Goal: Information Seeking & Learning: Learn about a topic

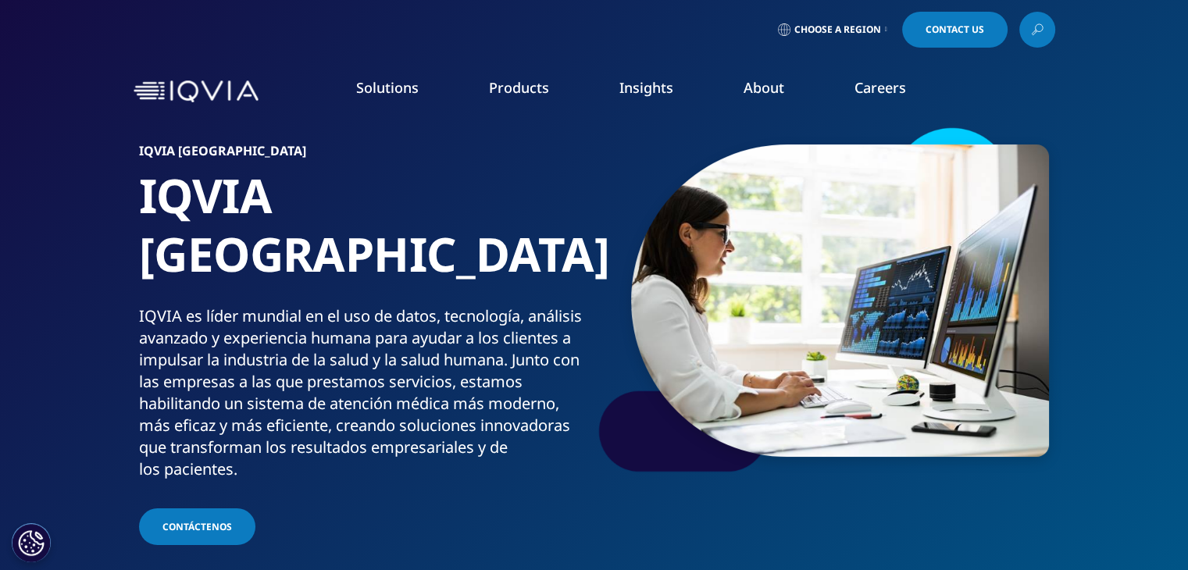
click at [384, 382] on link "Pharmaceutical Manufacturers" at bounding box center [455, 375] width 280 height 17
click at [383, 371] on link "Pharmaceutical Manufacturers" at bounding box center [455, 375] width 280 height 17
click at [386, 373] on link "Pharmaceutical Manufacturers" at bounding box center [455, 375] width 280 height 17
click at [394, 378] on link "Pharmaceutical Manufacturers" at bounding box center [455, 375] width 280 height 17
click at [388, 374] on link "Pharmaceutical Manufacturers" at bounding box center [455, 375] width 280 height 17
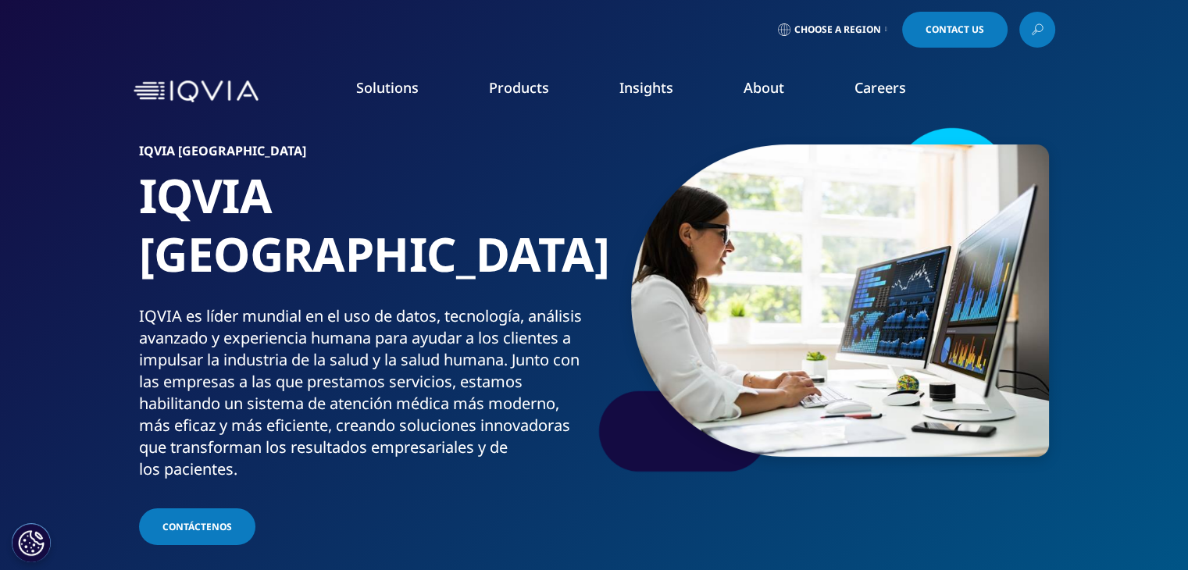
click at [388, 374] on link "Pharmaceutical Manufacturers" at bounding box center [455, 375] width 280 height 17
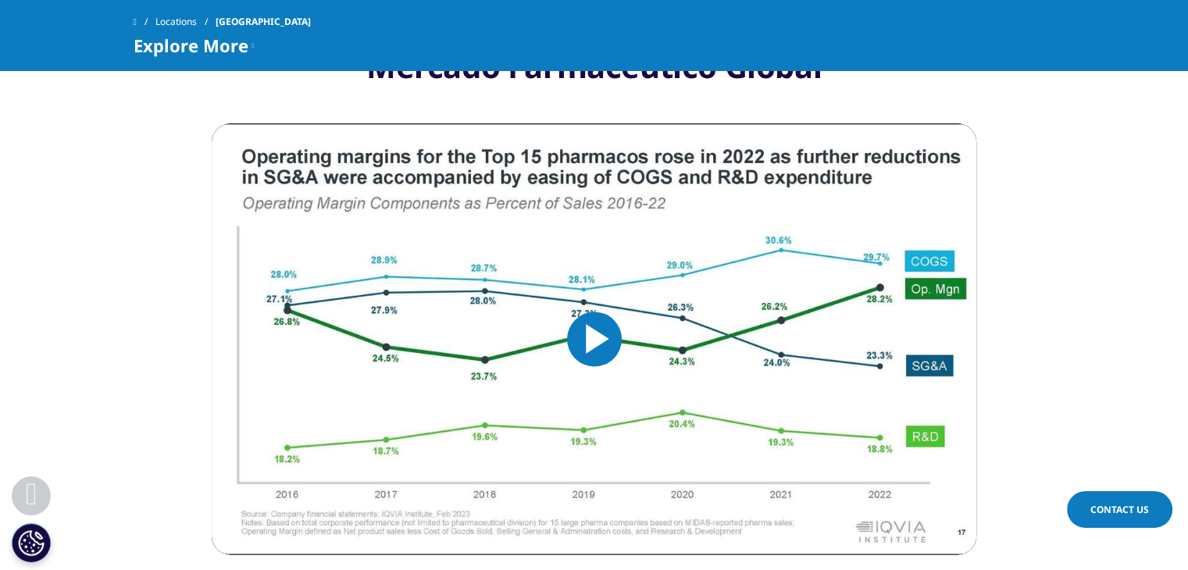
scroll to position [2087, 0]
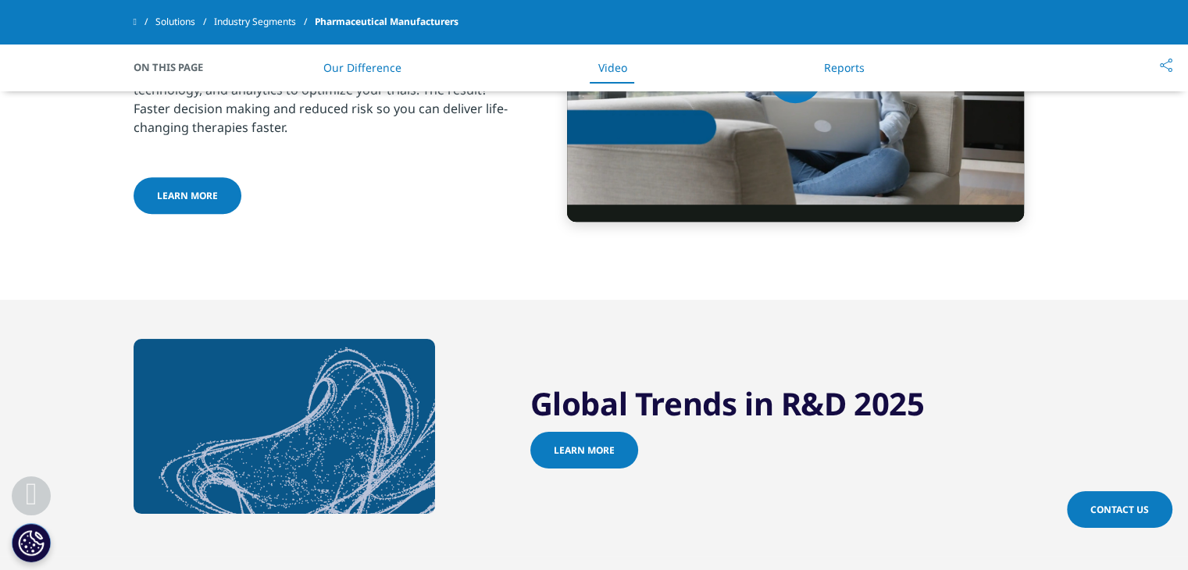
scroll to position [1102, 0]
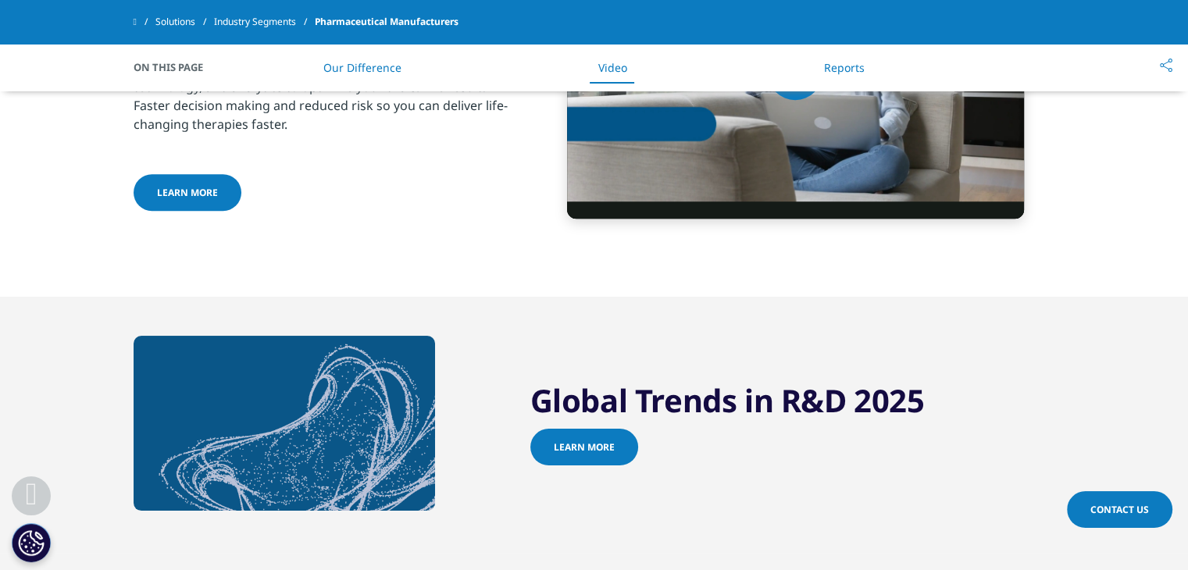
click at [593, 443] on span "Learn more" at bounding box center [584, 446] width 61 height 13
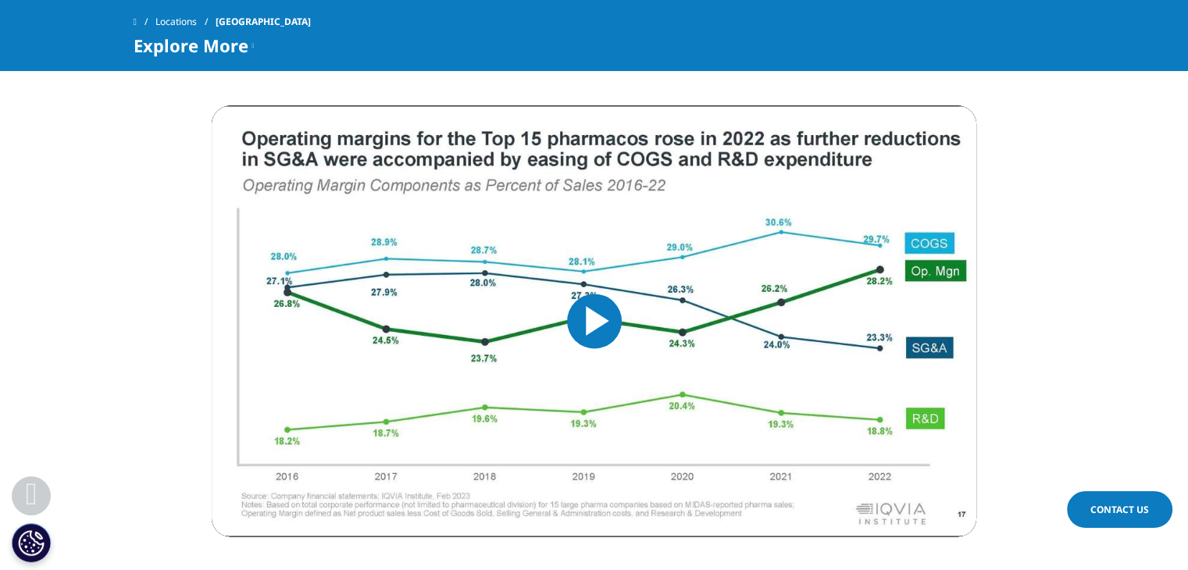
scroll to position [2061, 0]
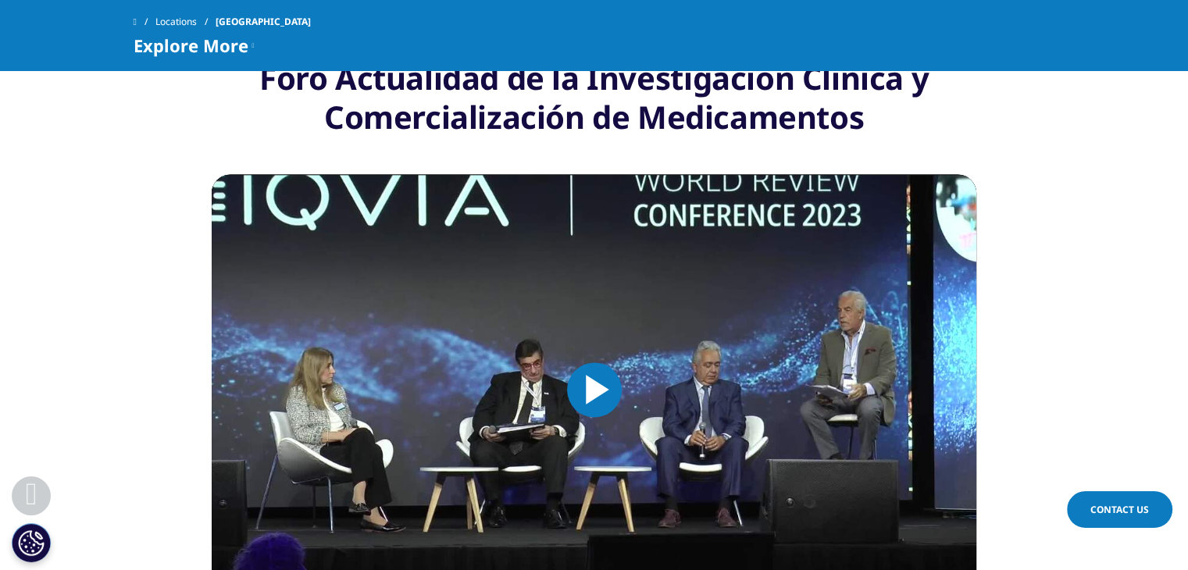
click at [662, 562] on div "Mercado Farmacéutico Global Video Player is loading. Play Video Play Skip Backw…" at bounding box center [594, 383] width 764 height 648
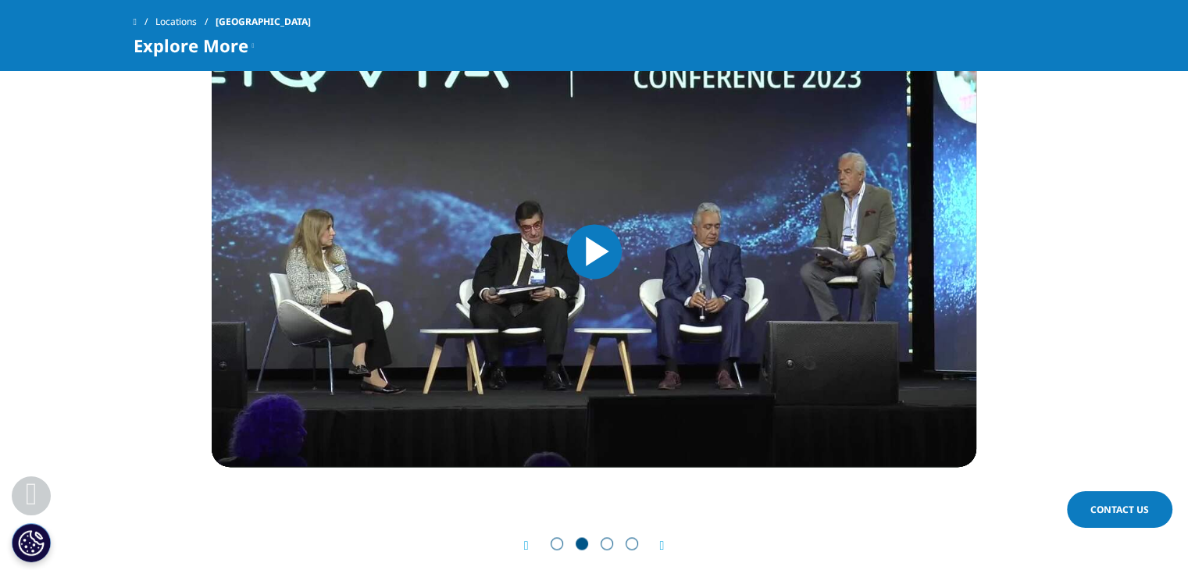
scroll to position [2185, 0]
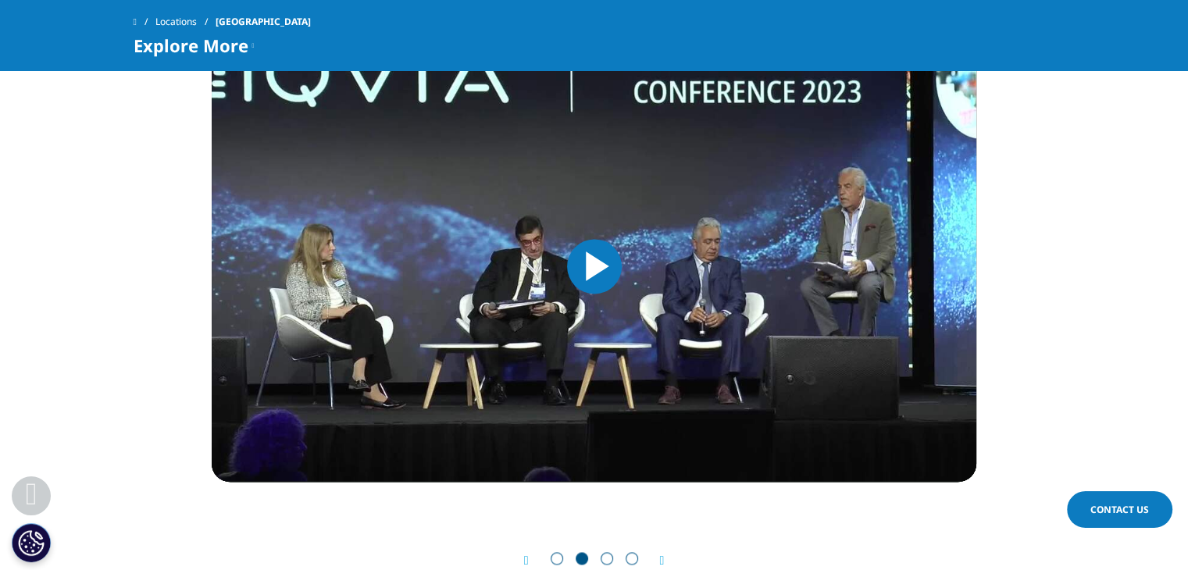
click at [661, 554] on icon "Next slide" at bounding box center [662, 560] width 5 height 12
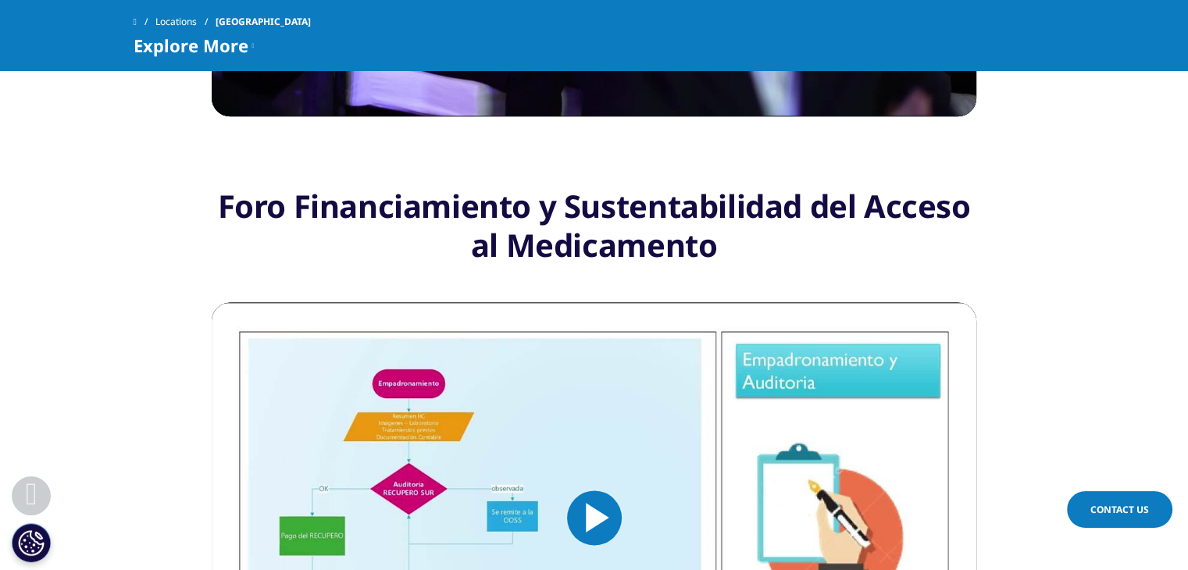
scroll to position [2051, 0]
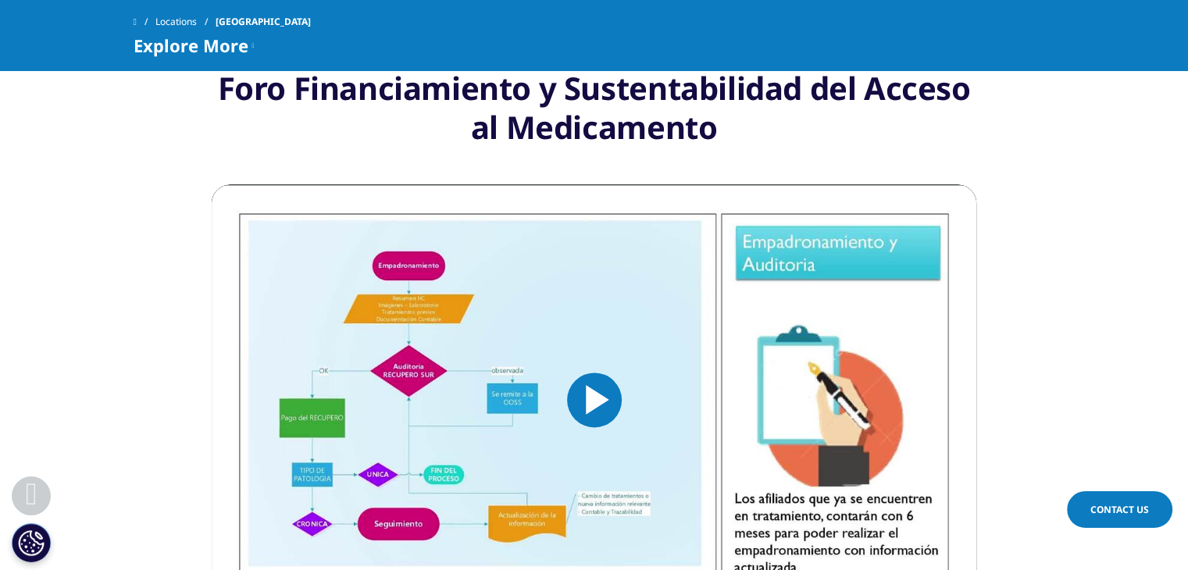
click at [594, 400] on span "Video Player" at bounding box center [594, 400] width 0 height 0
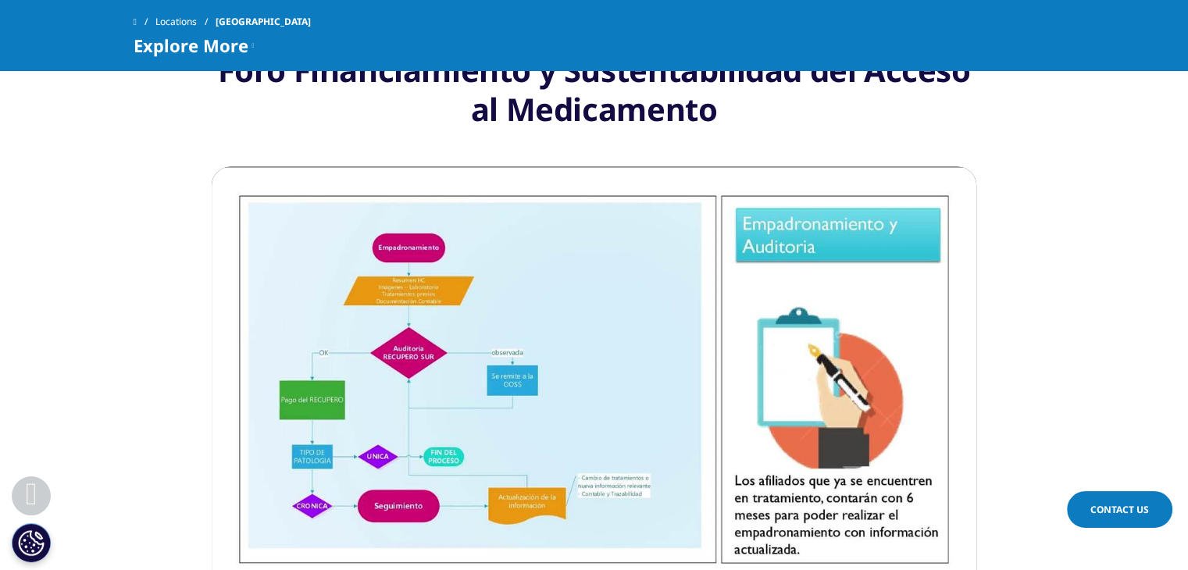
scroll to position [2039, 0]
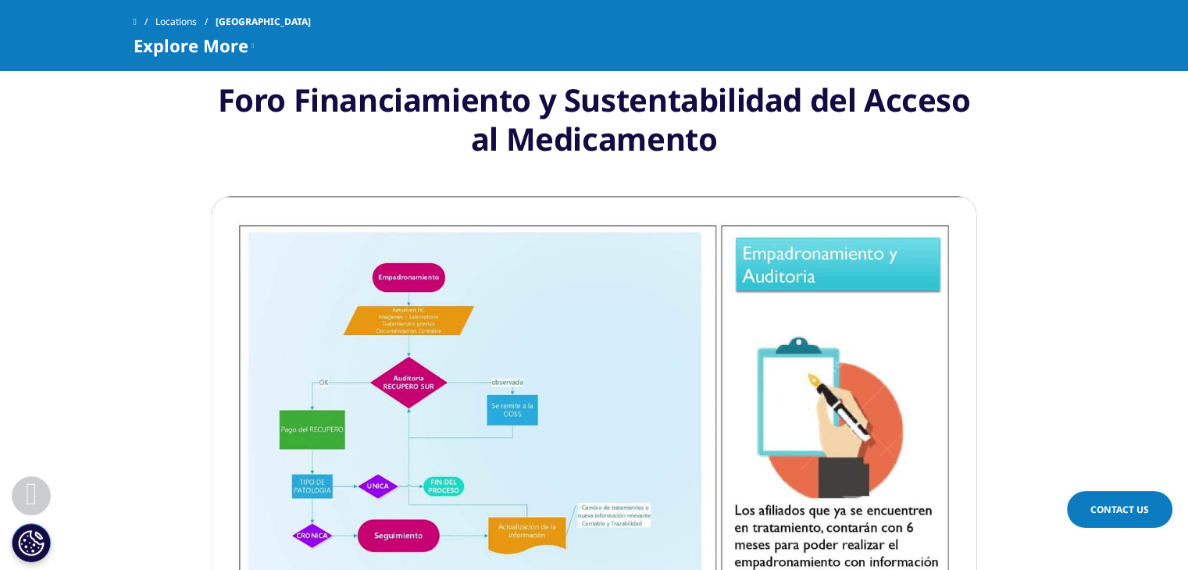
drag, startPoint x: 1198, startPoint y: 244, endPoint x: 1114, endPoint y: 148, distance: 127.3
click at [1114, 148] on section "Mercado Farmacéutico Global Video Player is loading. Play Video Play Skip Backw…" at bounding box center [594, 439] width 1188 height 718
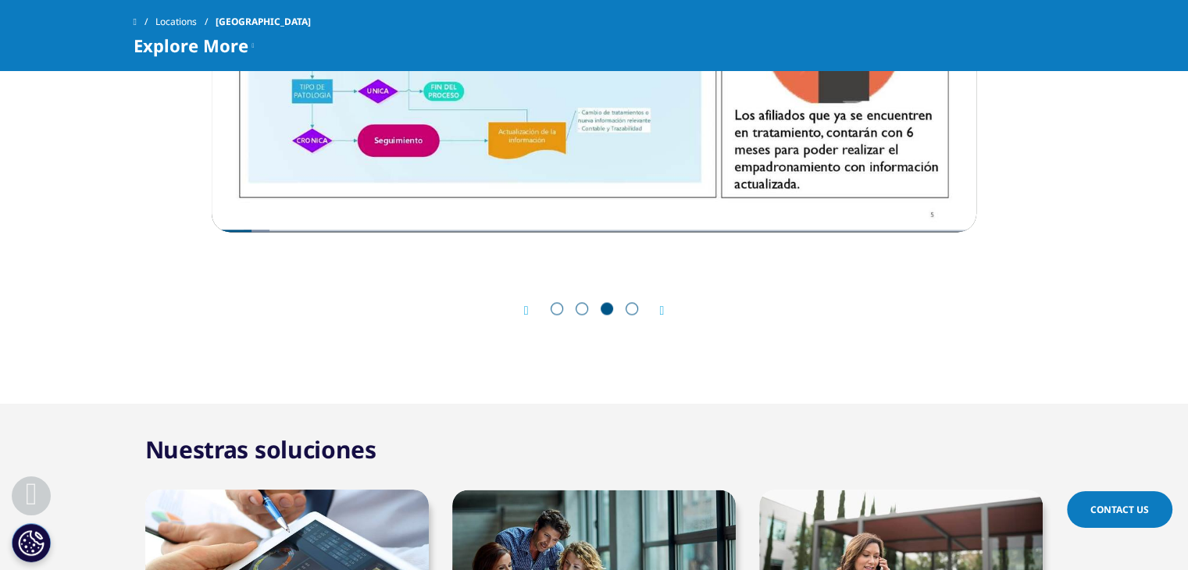
scroll to position [0, 0]
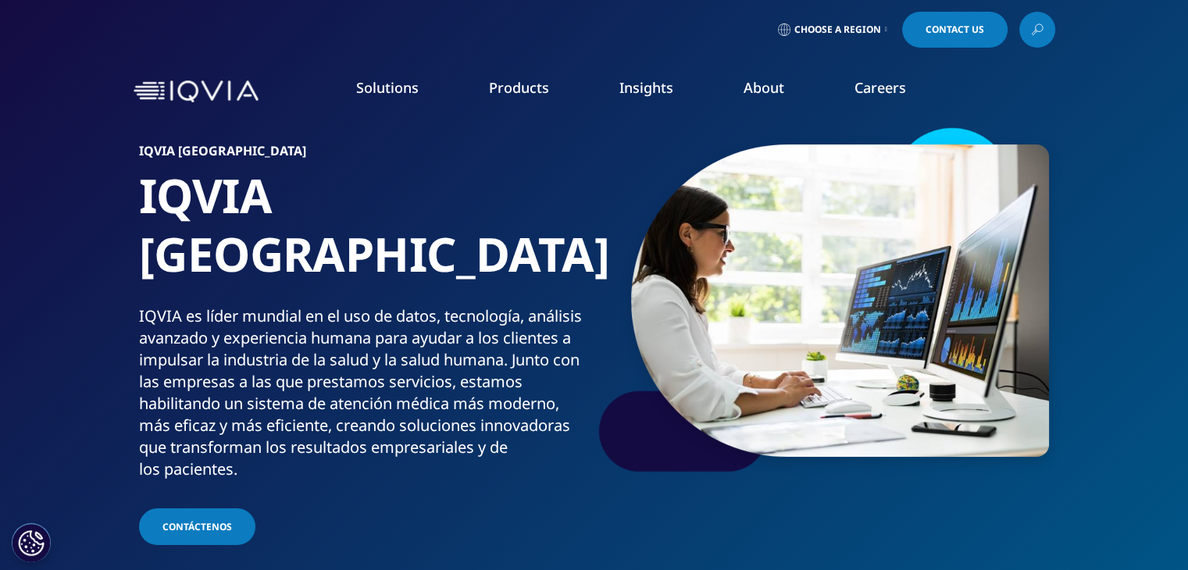
click at [661, 268] on link "Industry Analyst Reports" at bounding box center [751, 269] width 291 height 17
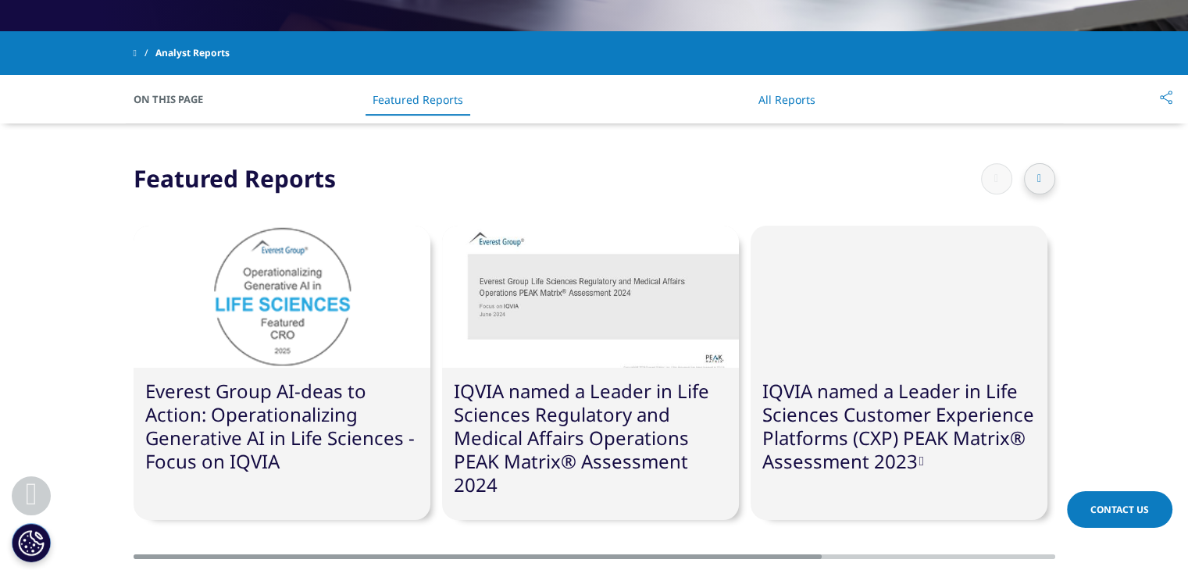
scroll to position [656, 0]
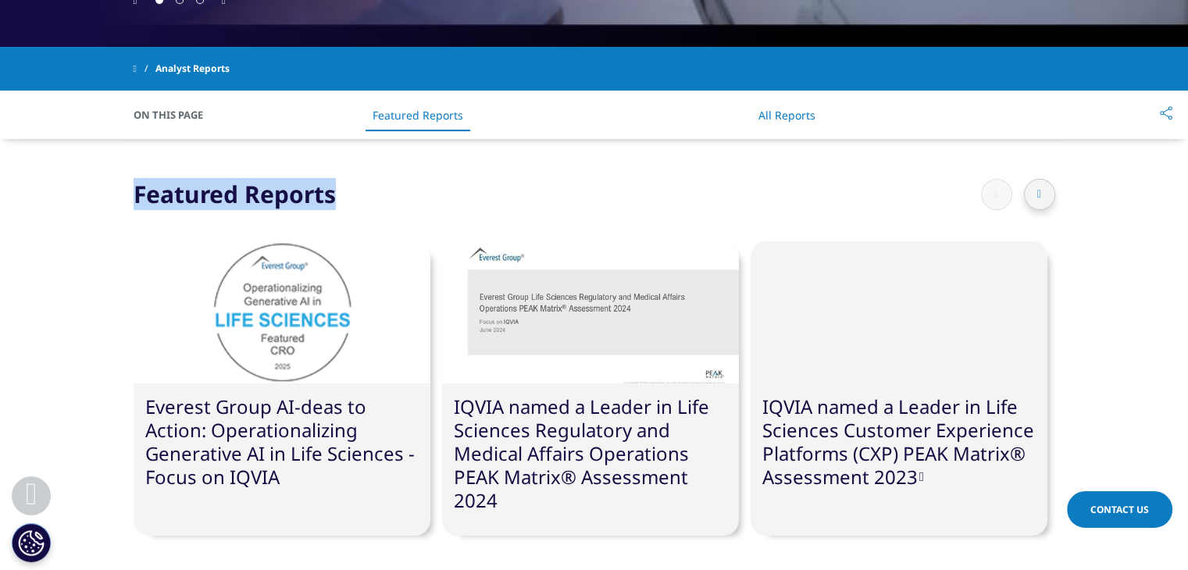
drag, startPoint x: 129, startPoint y: 189, endPoint x: 316, endPoint y: 214, distance: 189.0
click at [316, 214] on div "Featured Reports Everest Group AI-deas to Action: Operationalizing Generative A…" at bounding box center [594, 376] width 1188 height 397
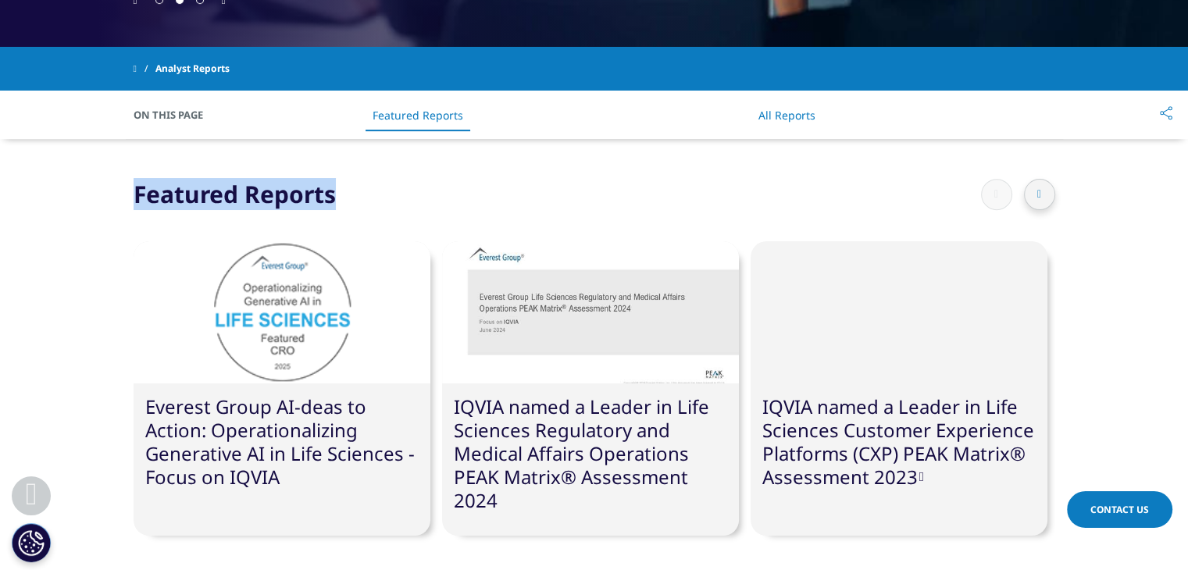
copy div "Featured Reports"
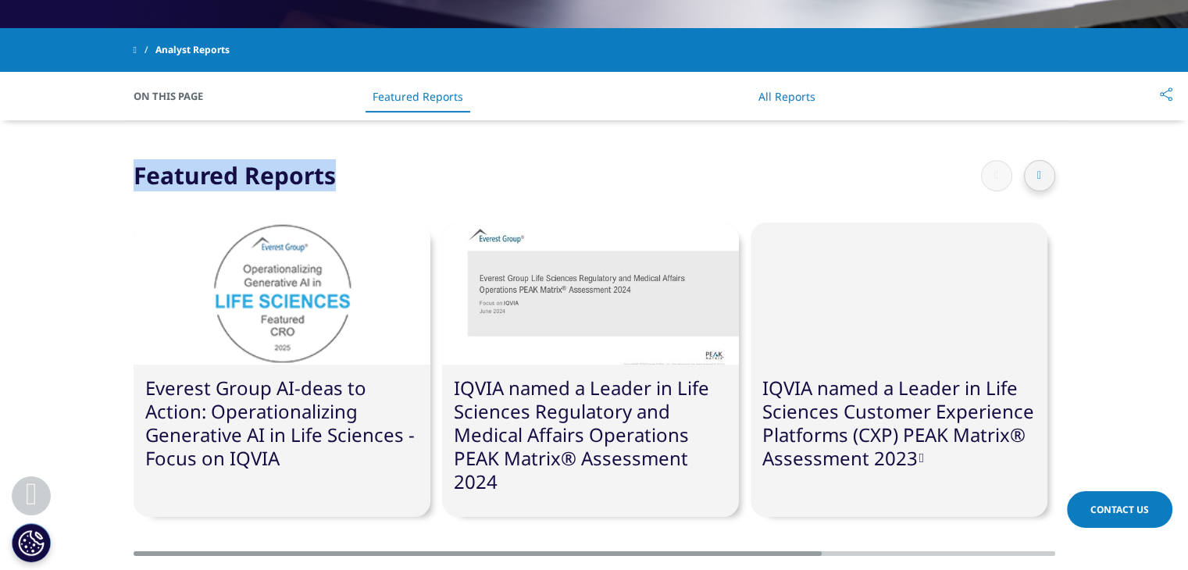
scroll to position [677, 0]
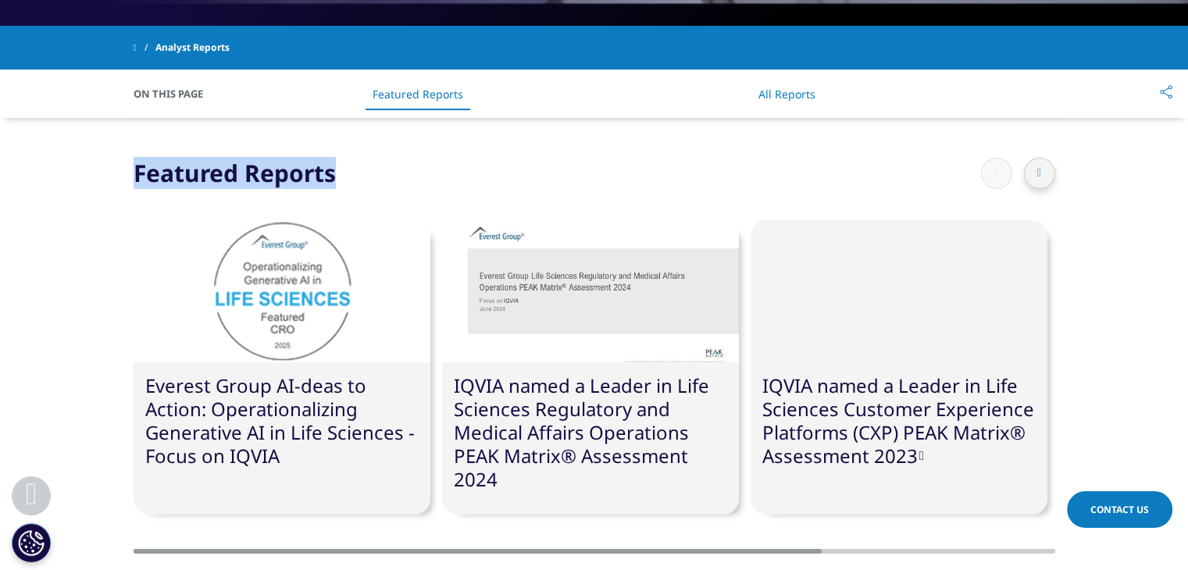
click at [566, 404] on link "IQVIA named a Leader in Life Sciences Regulatory and Medical Affairs Operations…" at bounding box center [581, 431] width 255 height 119
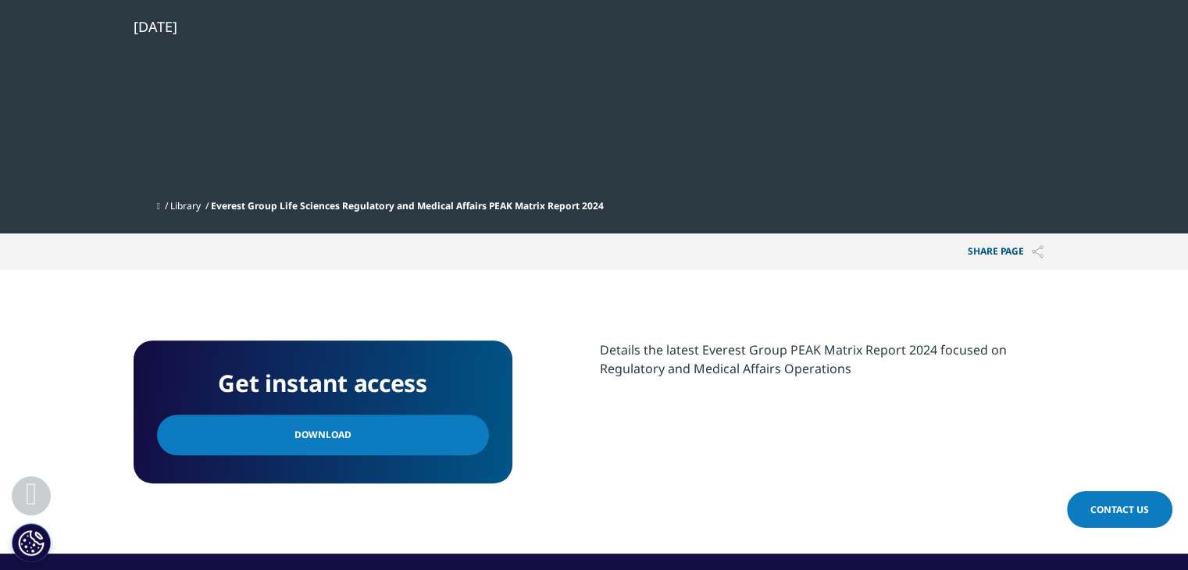
scroll to position [519, 0]
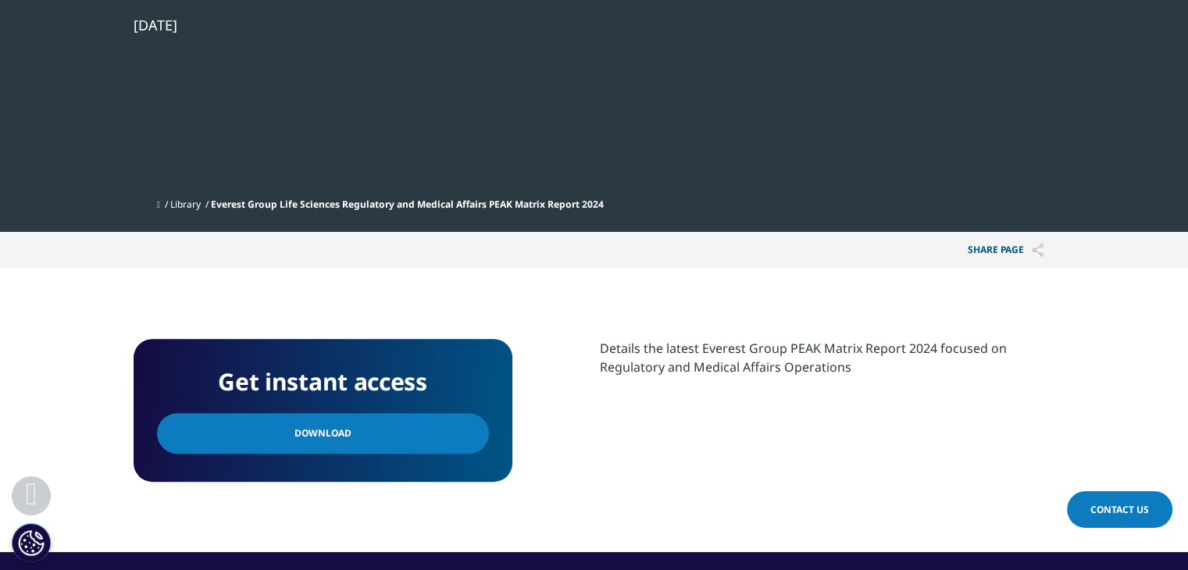
click at [360, 438] on link "Download" at bounding box center [323, 433] width 332 height 41
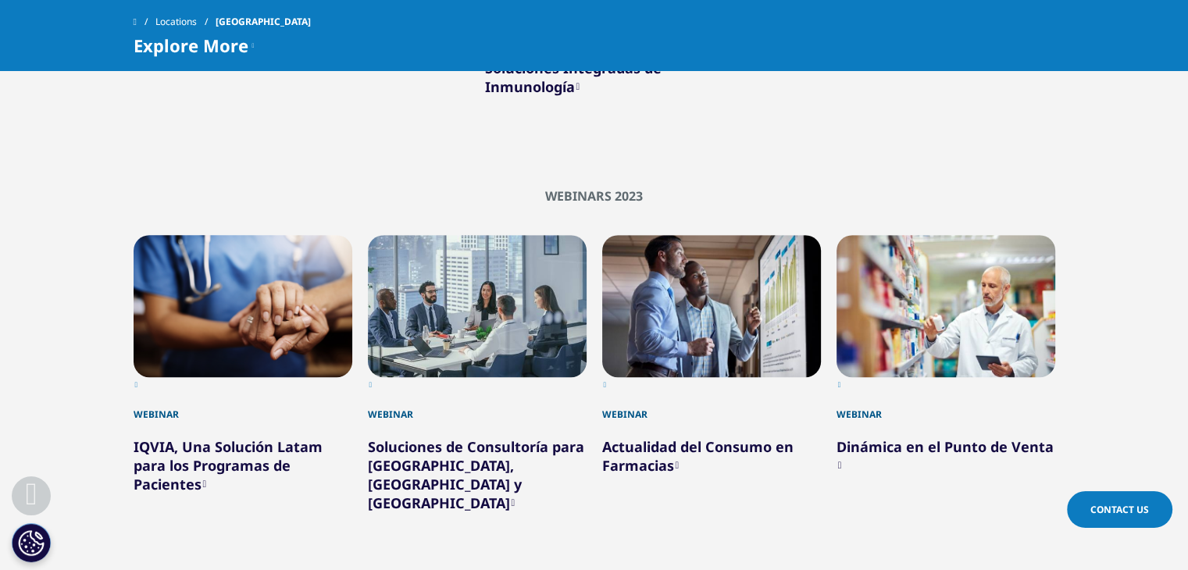
scroll to position [977, 0]
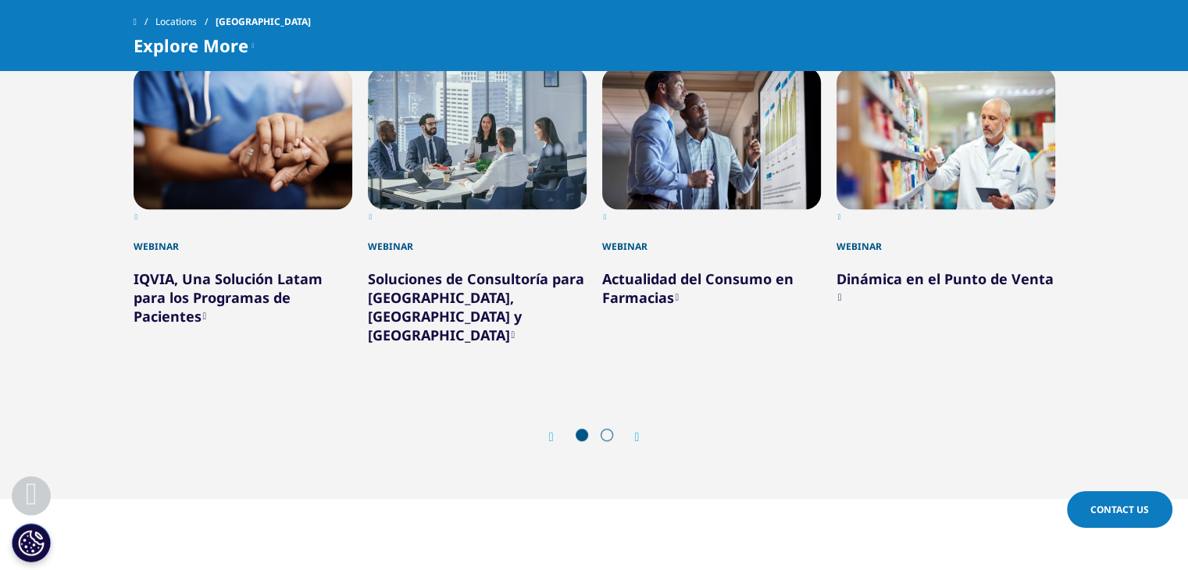
click at [753, 269] on link "Actualidad del Consumo en Farmacias" at bounding box center [697, 287] width 191 height 37
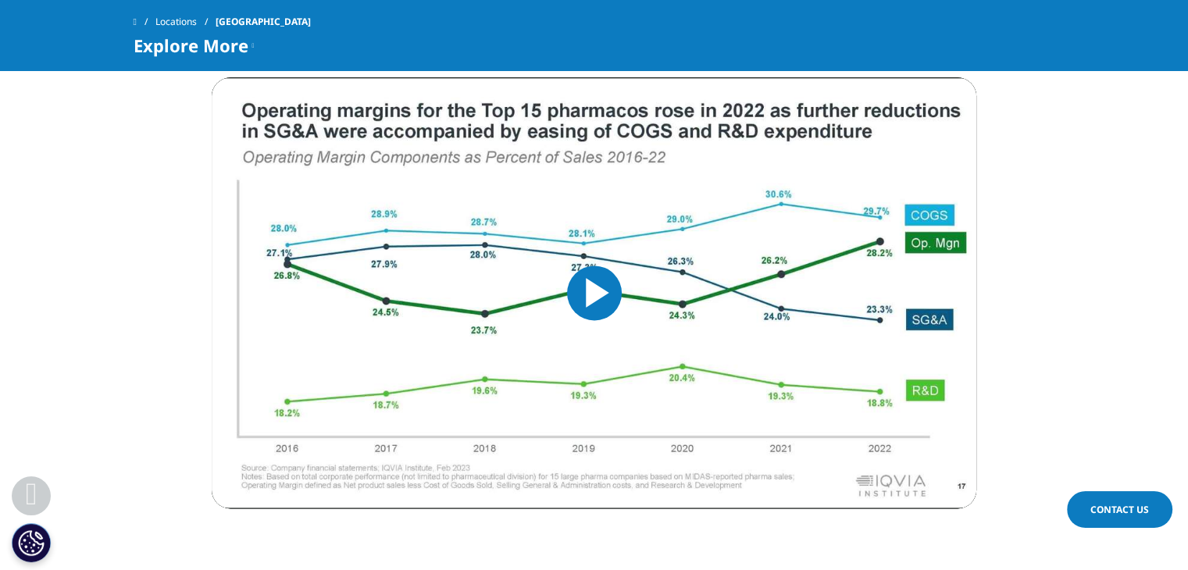
scroll to position [2126, 0]
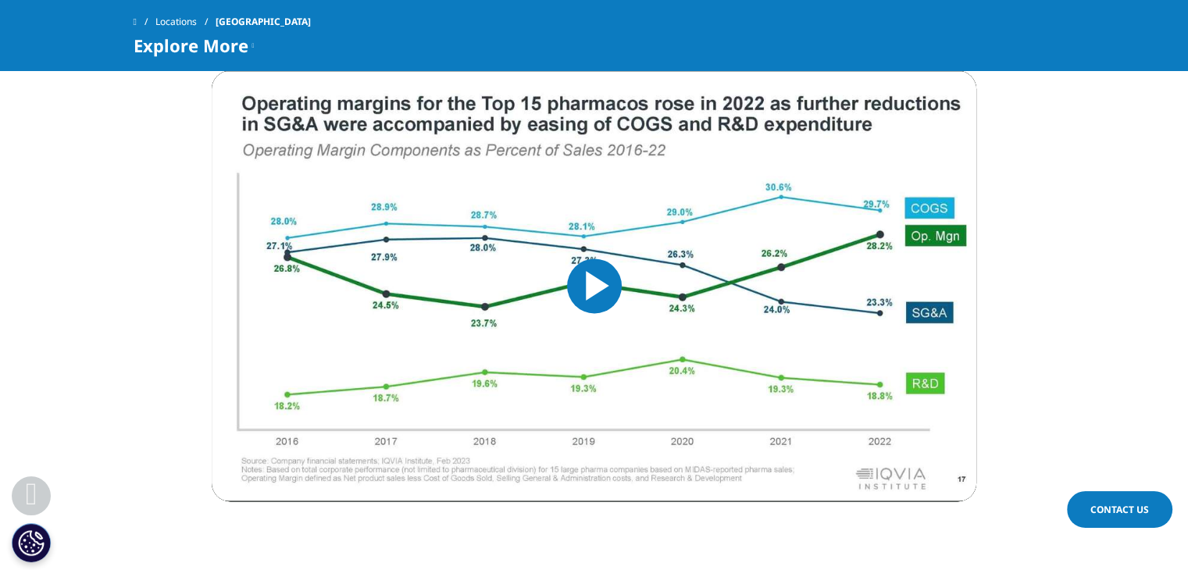
click at [660, 569] on icon "Next slide" at bounding box center [662, 580] width 5 height 12
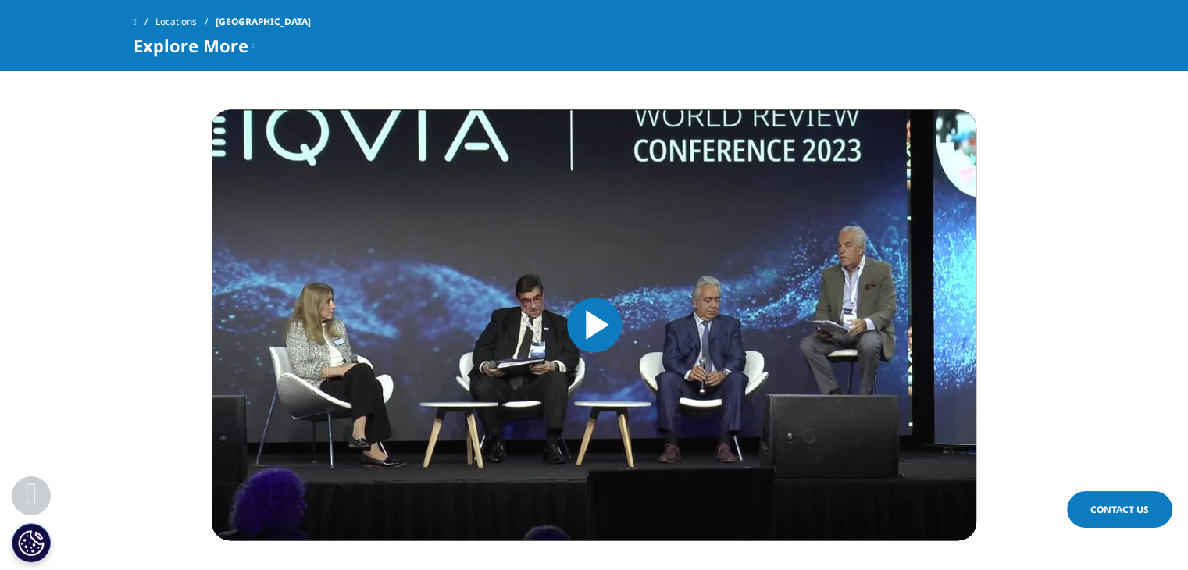
click at [659, 493] on div "Mercado Farmacéutico Global Video Player is loading. Play Video Play Skip Backw…" at bounding box center [594, 318] width 764 height 648
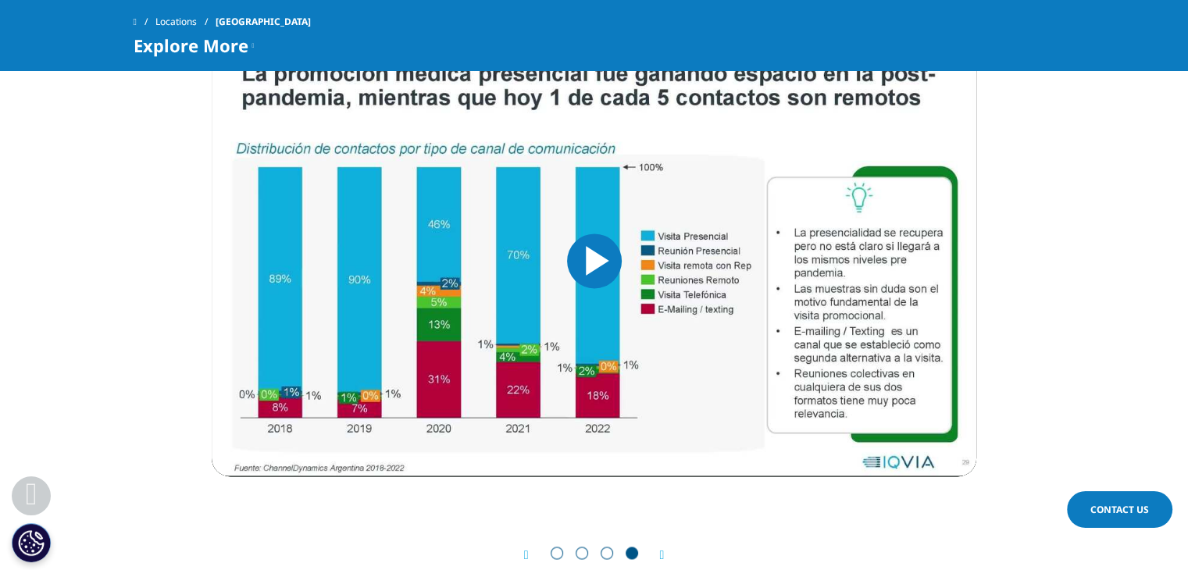
scroll to position [2213, 0]
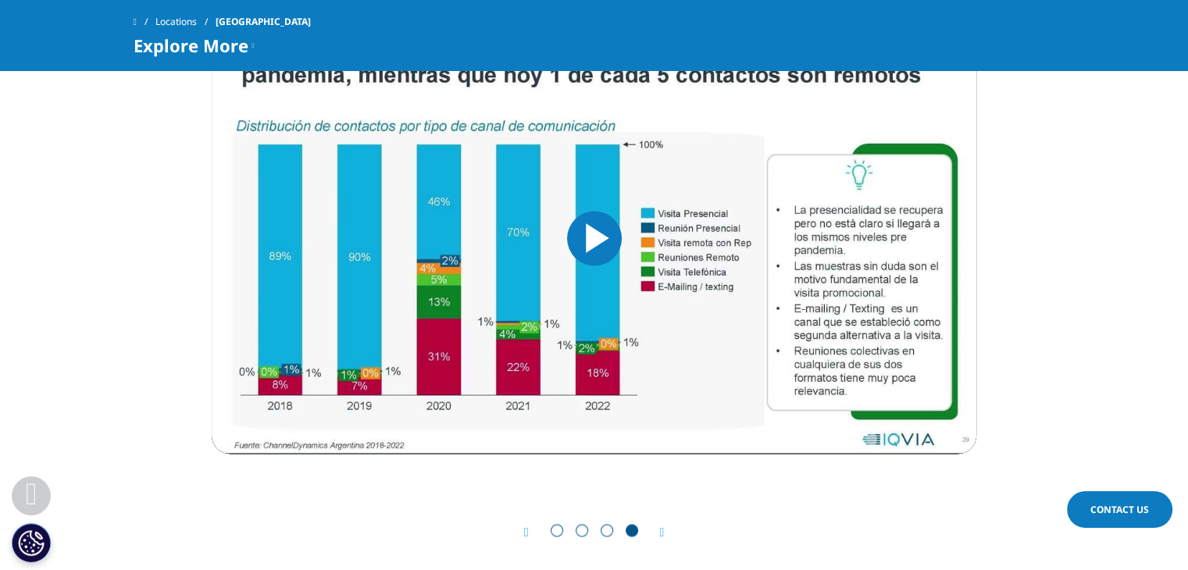
click at [529, 525] on div "Prev" at bounding box center [534, 532] width 20 height 15
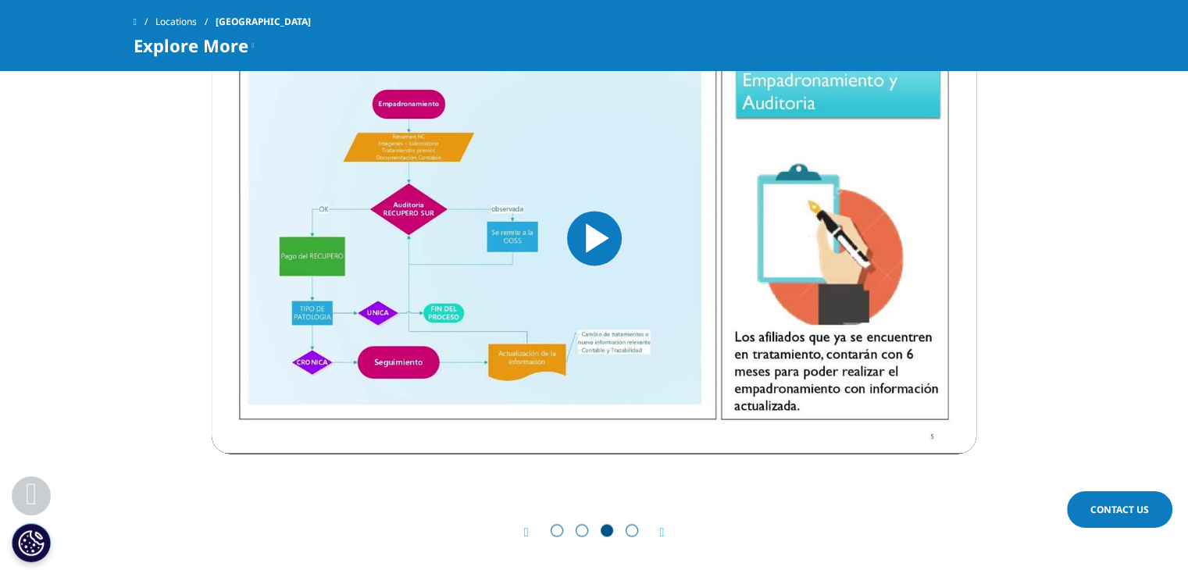
click at [890, 319] on img "Video Player" at bounding box center [594, 238] width 764 height 431
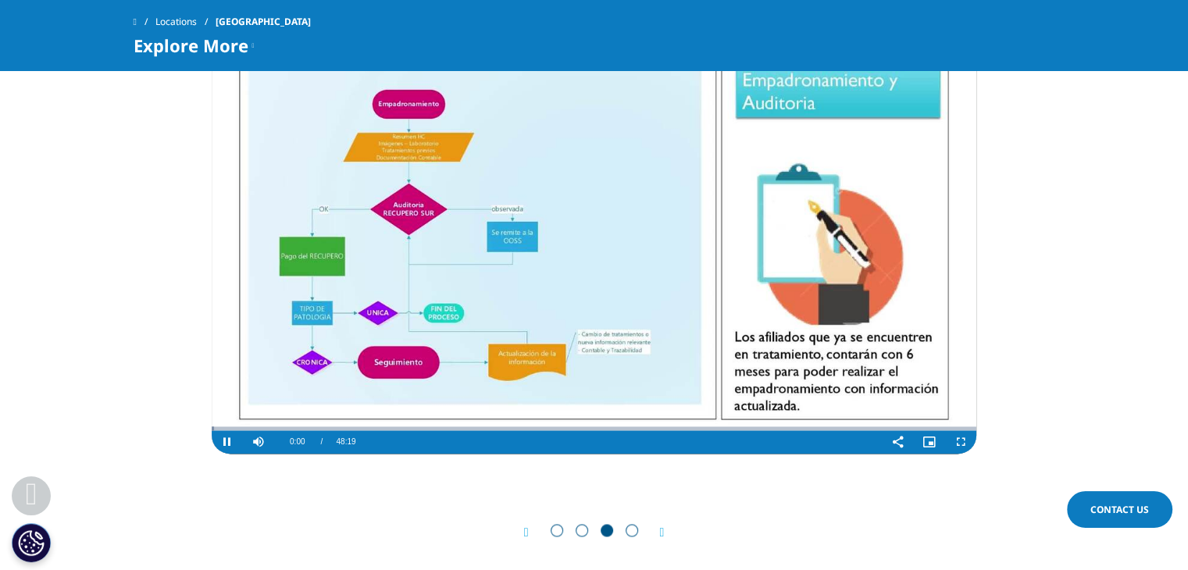
scroll to position [2155, 0]
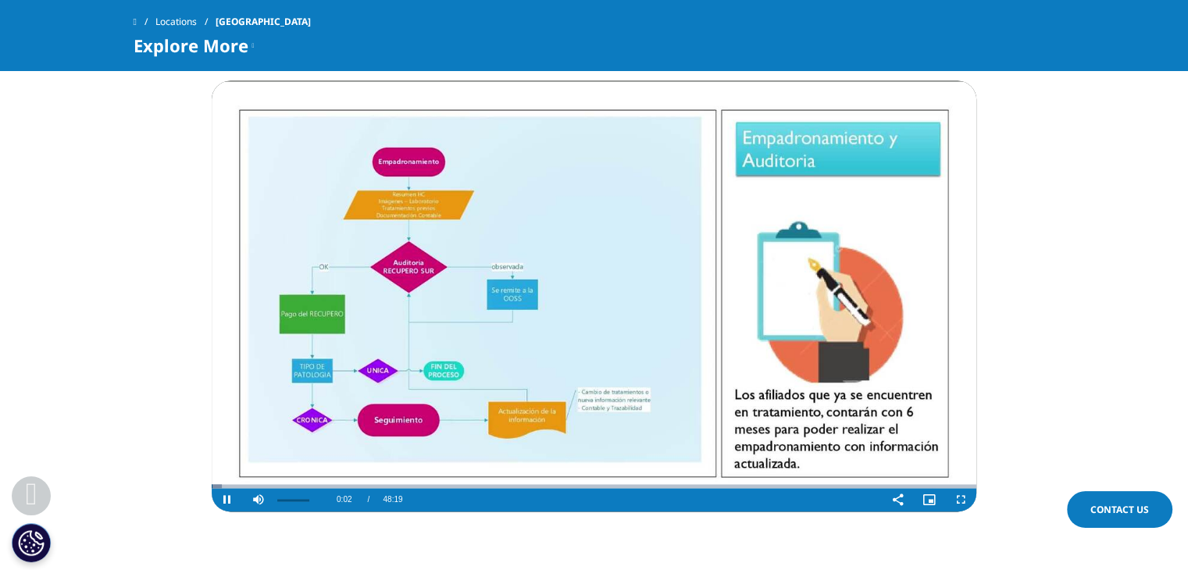
click at [259, 500] on span "Video Player" at bounding box center [258, 500] width 31 height 0
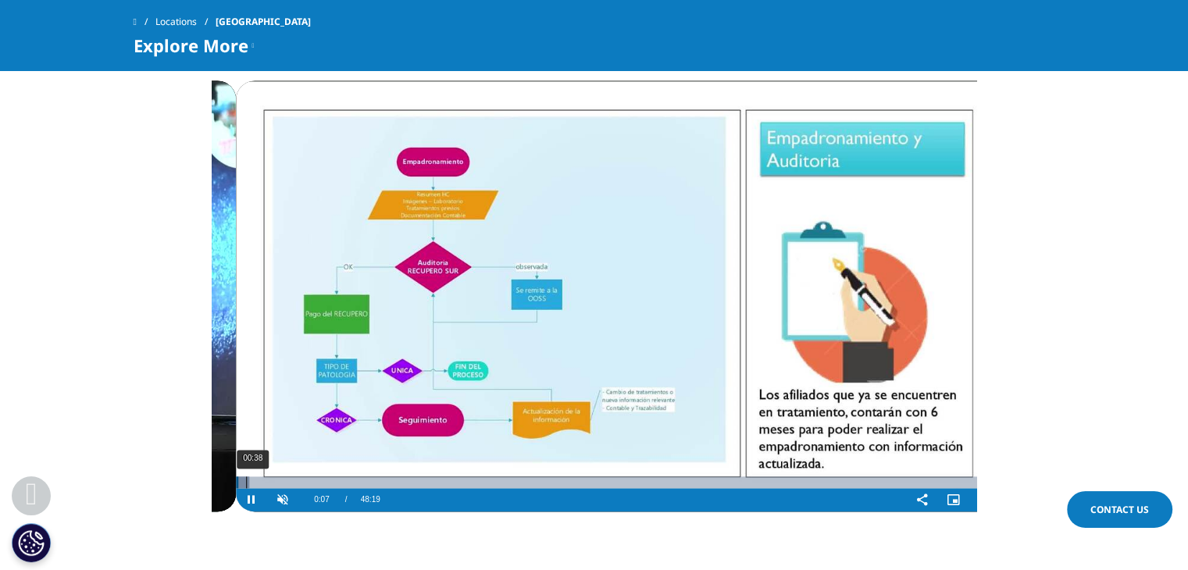
click at [241, 476] on div "Loaded : 1.71% 00:38 00:07" at bounding box center [618, 482] width 764 height 12
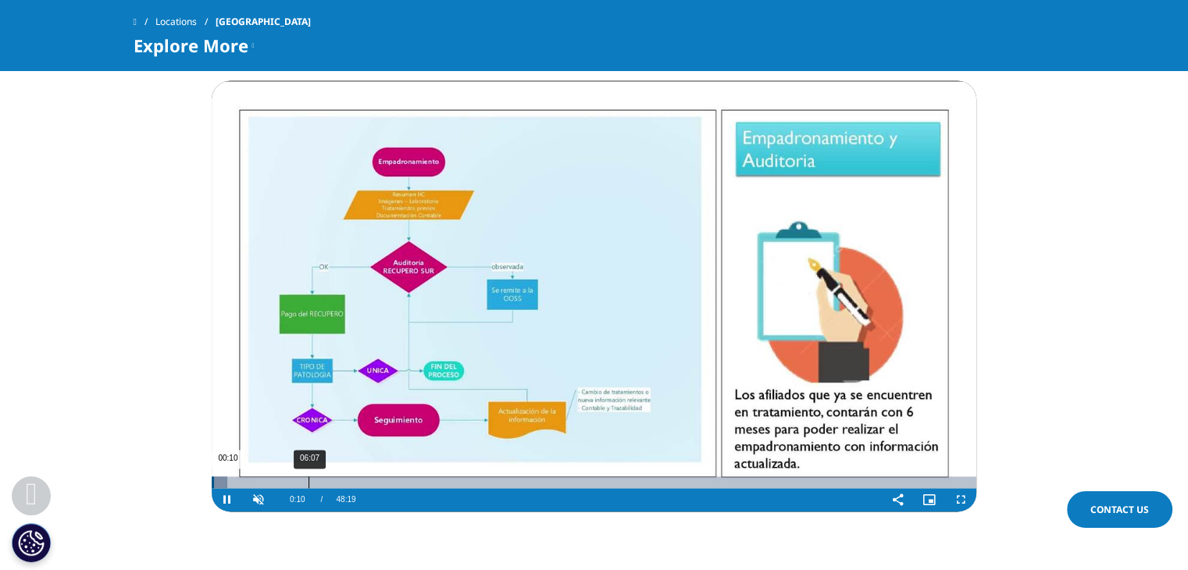
click at [308, 476] on div "06:07" at bounding box center [308, 482] width 1 height 12
click at [391, 476] on div "11:21" at bounding box center [391, 482] width 1 height 12
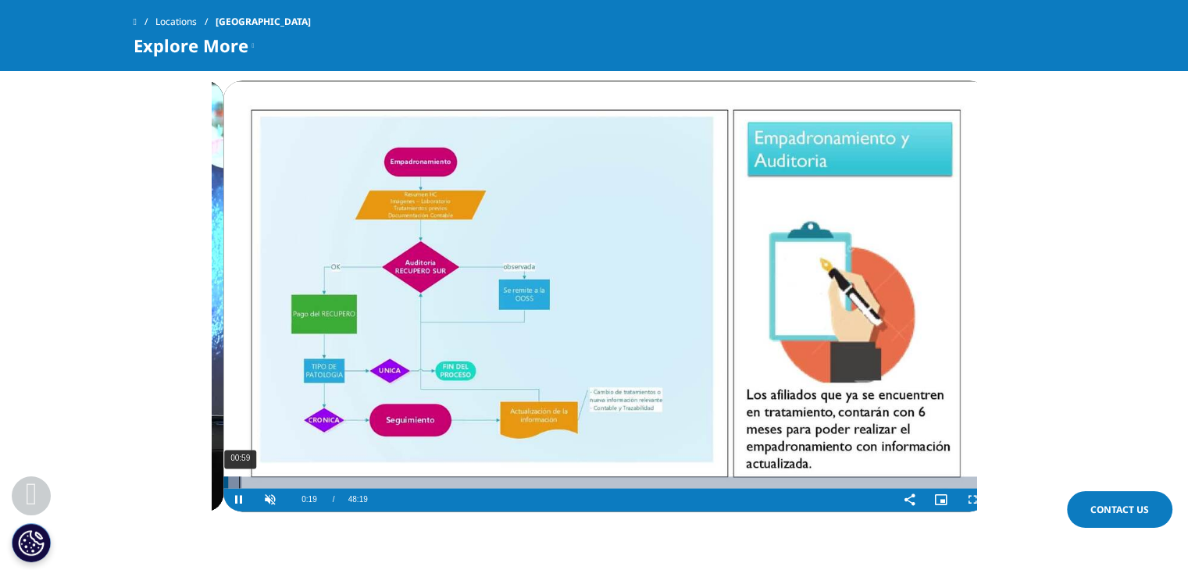
click at [244, 476] on div "Loaded : 2.39% 00:59 00:19" at bounding box center [605, 482] width 764 height 12
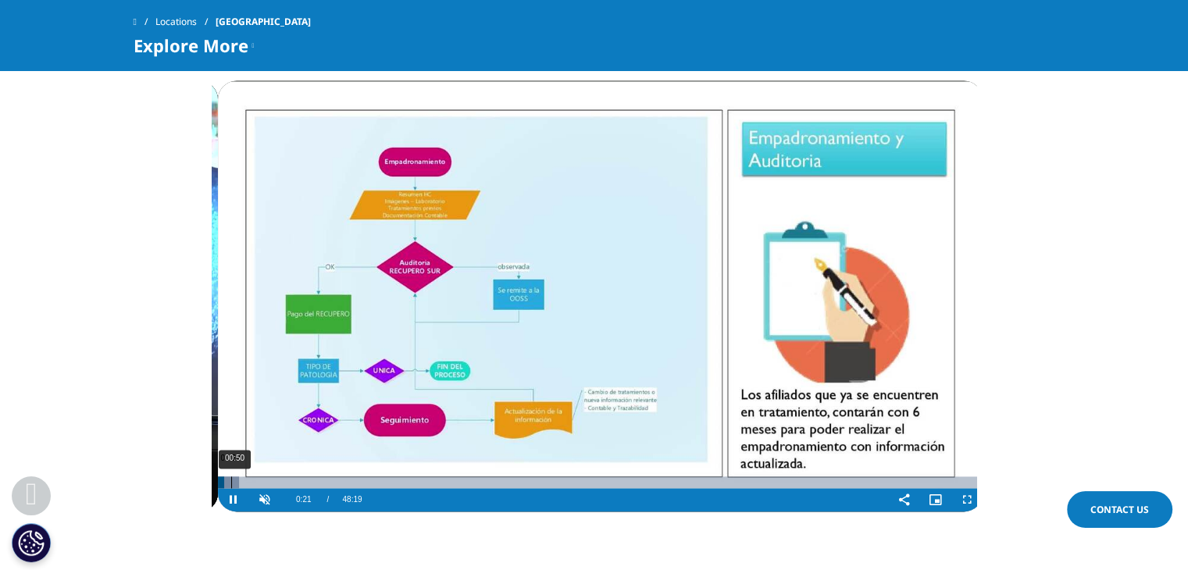
click at [230, 394] on video-js "Video Player is loading. Play Video Pause Skip Backward Skip Forward Unmute 0% …" at bounding box center [600, 295] width 764 height 431
click at [238, 476] on div "Loaded : 2.73% 01:17 00:24" at bounding box center [599, 482] width 764 height 12
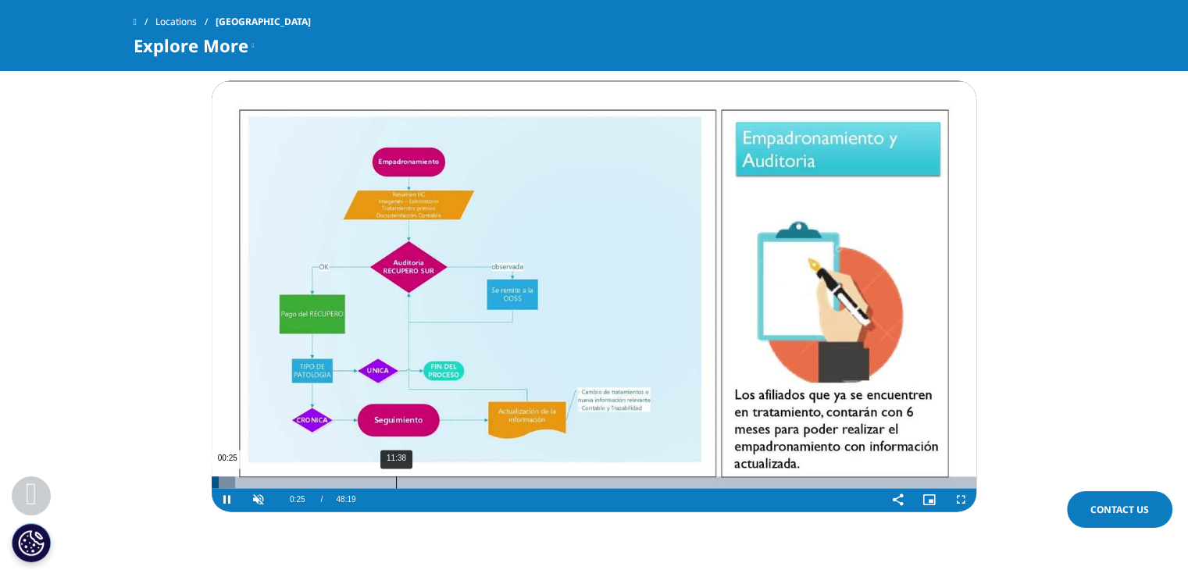
click at [396, 476] on div "11:38" at bounding box center [396, 482] width 1 height 12
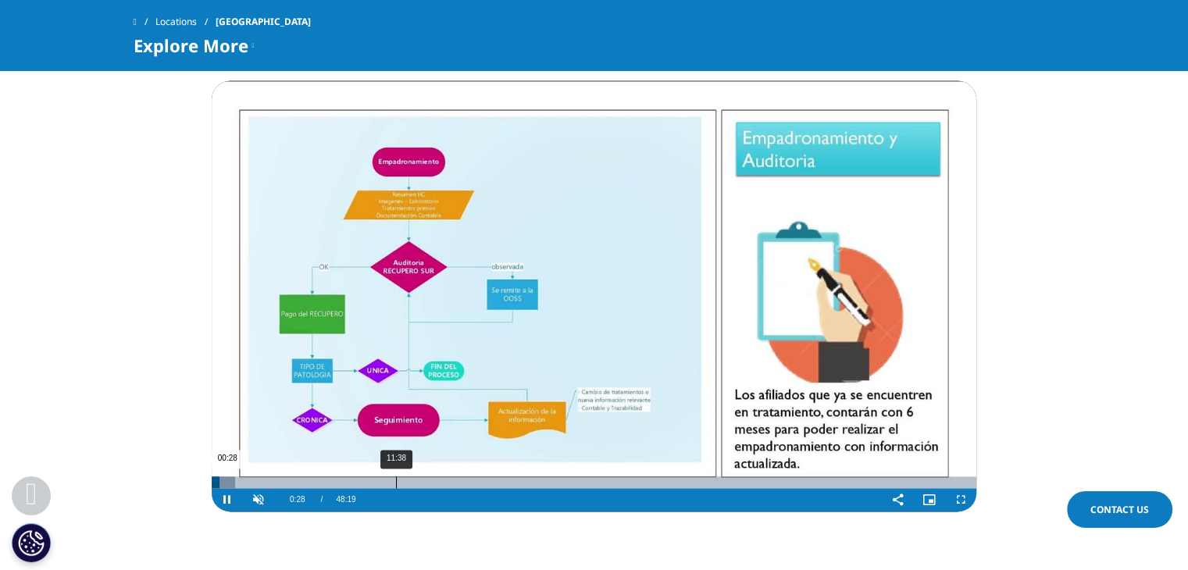
click at [396, 476] on div "11:38" at bounding box center [396, 482] width 1 height 12
click at [481, 476] on div "Loaded : 3.08% 17:04 00:29" at bounding box center [594, 482] width 764 height 12
click at [481, 476] on div "Loaded : 3.42% 17:04 00:30" at bounding box center [594, 482] width 764 height 12
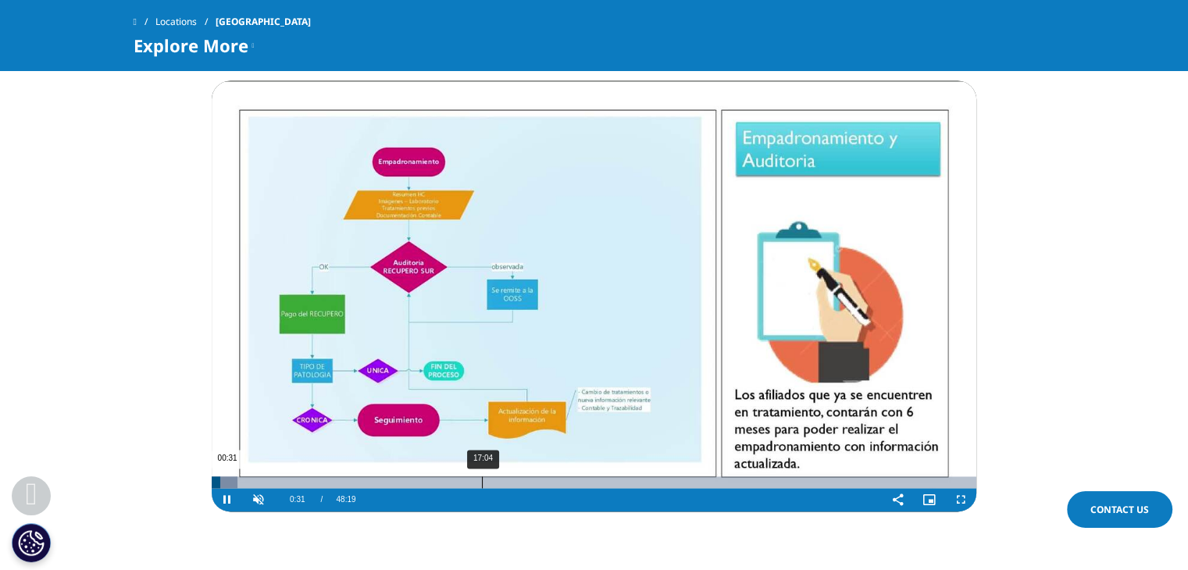
click at [481, 476] on div "Loaded : 3.42% 17:04 00:31" at bounding box center [594, 482] width 764 height 12
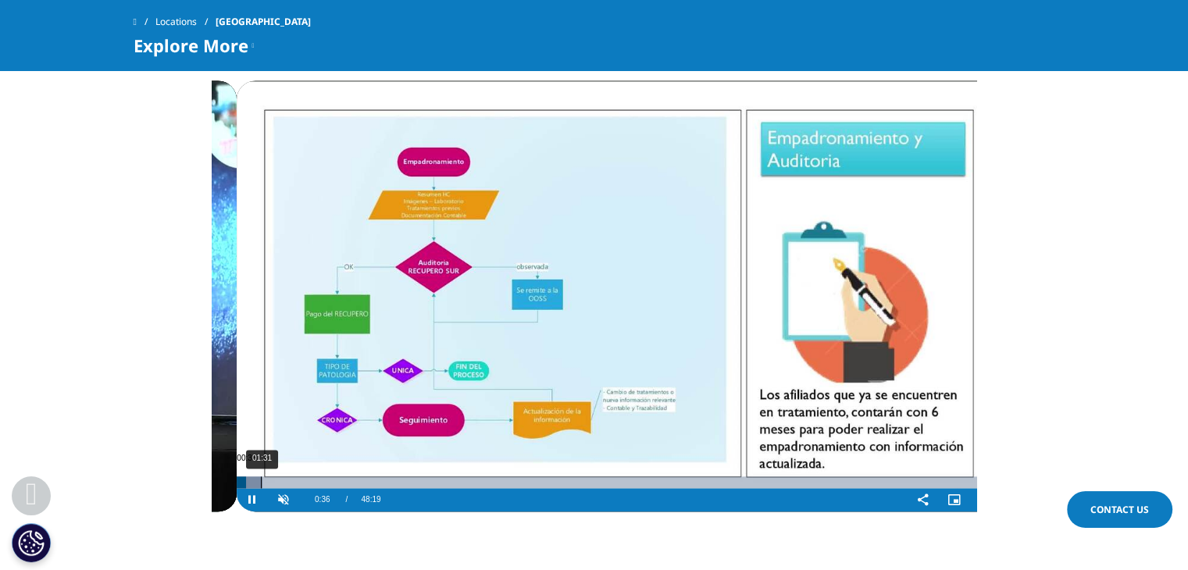
click at [243, 476] on div "Loaded : 3.42% 01:31 00:36" at bounding box center [619, 482] width 764 height 12
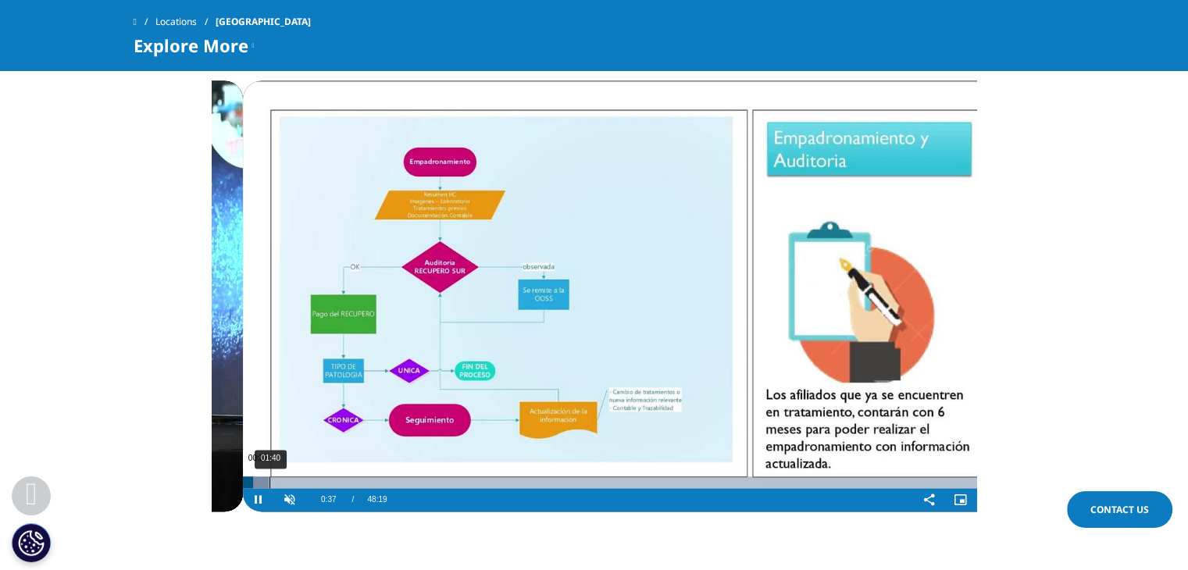
click at [278, 394] on video-js "Video Player is loading. Play Video Pause Skip Backward Skip Forward Unmute 0% …" at bounding box center [625, 295] width 764 height 431
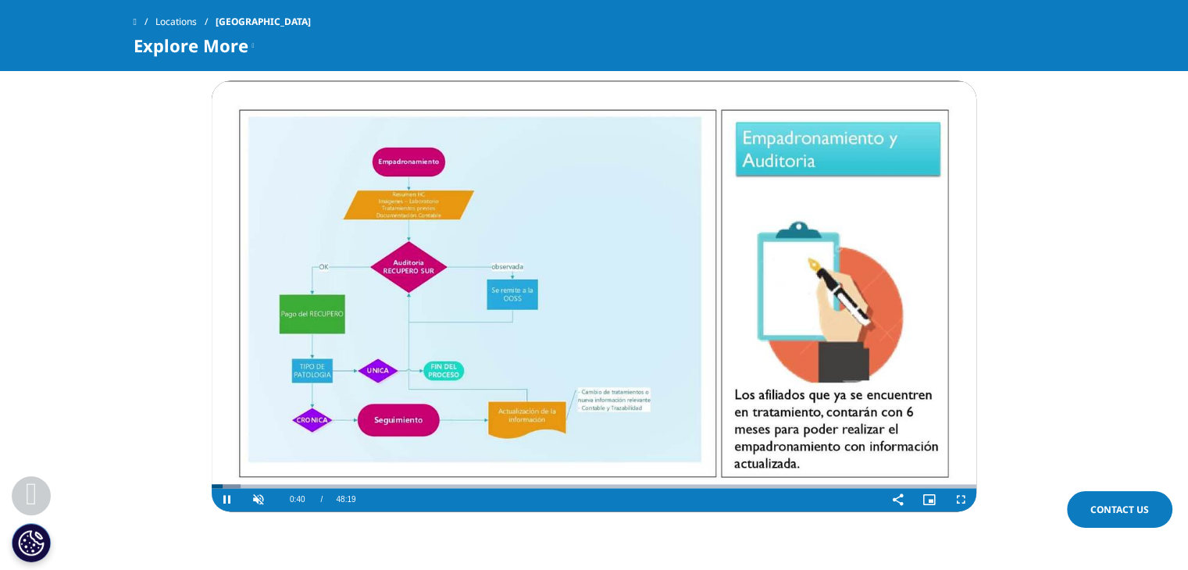
click at [550, 394] on video "Video Player" at bounding box center [594, 295] width 764 height 431
click at [341, 488] on span "48:19" at bounding box center [346, 499] width 20 height 23
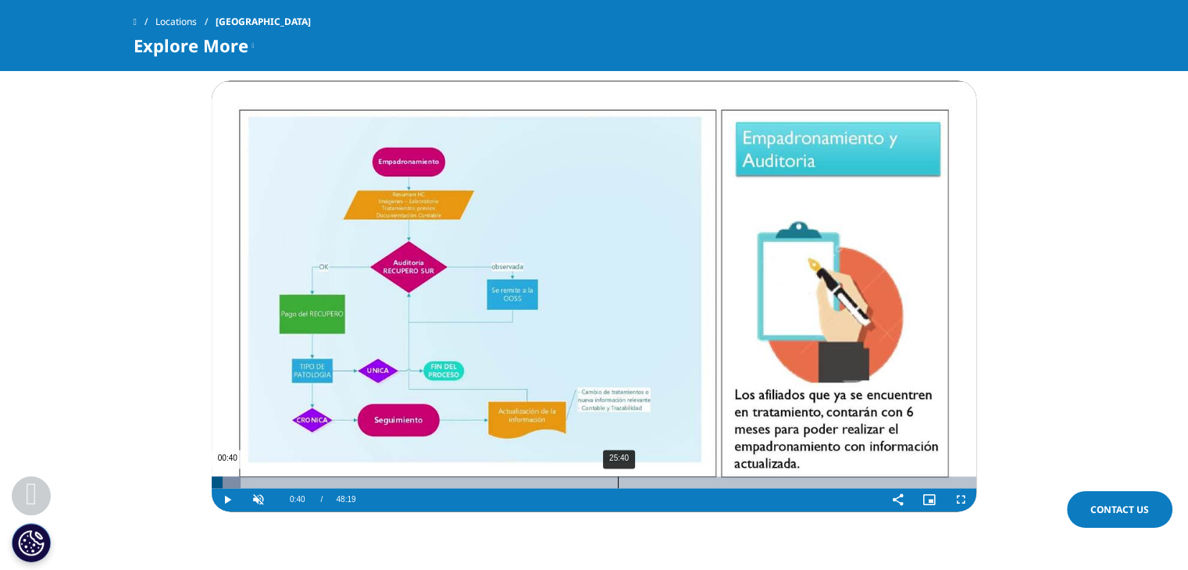
click at [618, 476] on div "25:40" at bounding box center [618, 482] width 1 height 12
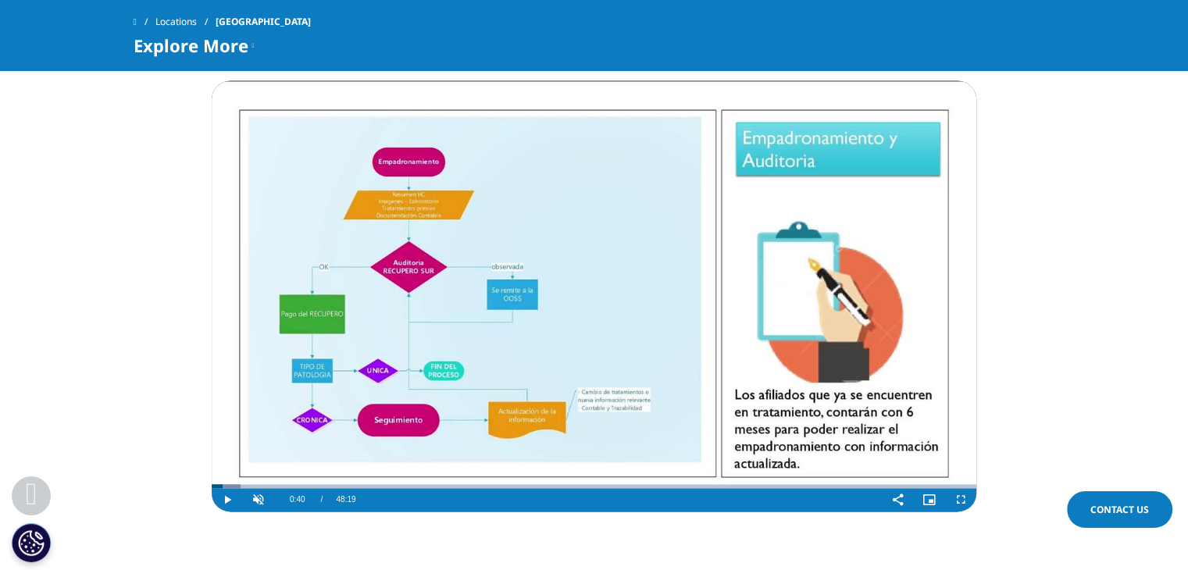
click at [226, 500] on span "Video Player" at bounding box center [227, 500] width 31 height 0
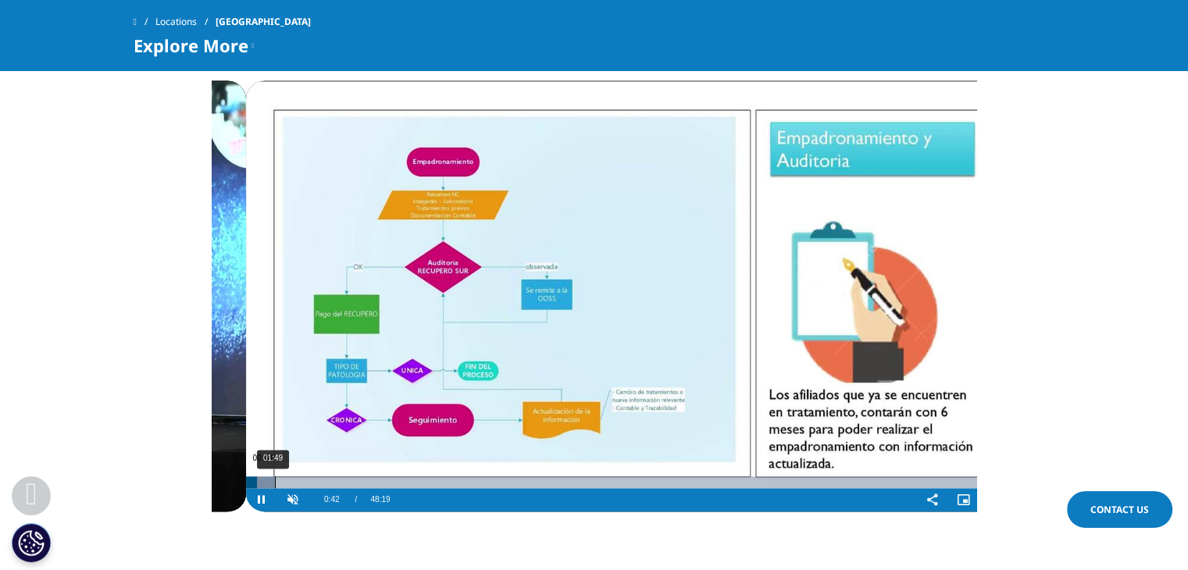
click at [256, 476] on div "Loaded : 3.76% 01:49 00:43" at bounding box center [628, 482] width 764 height 12
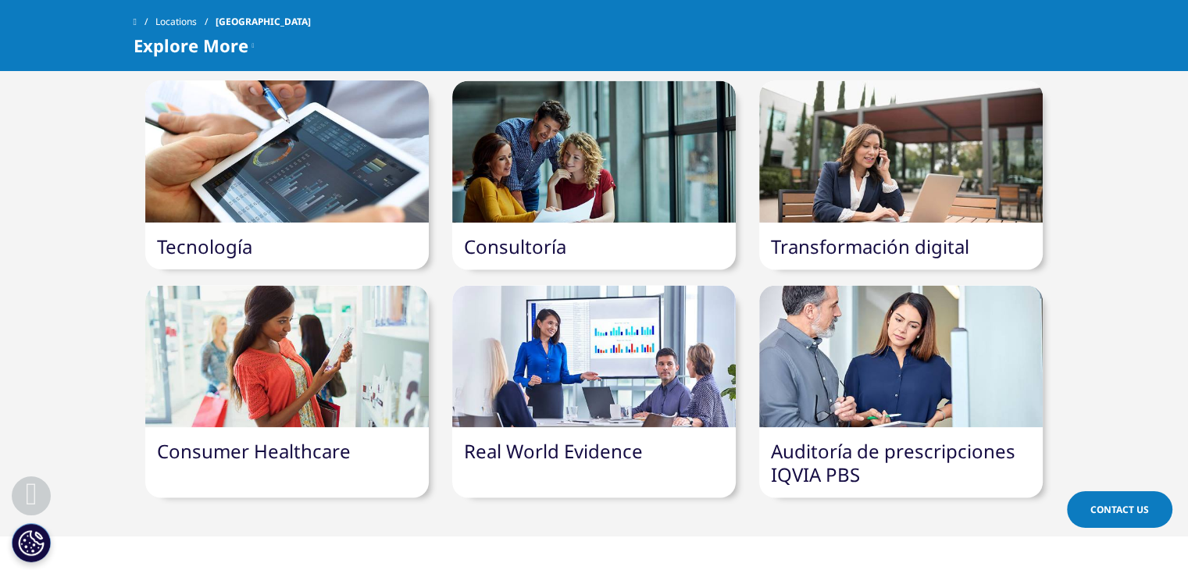
scroll to position [2822, 0]
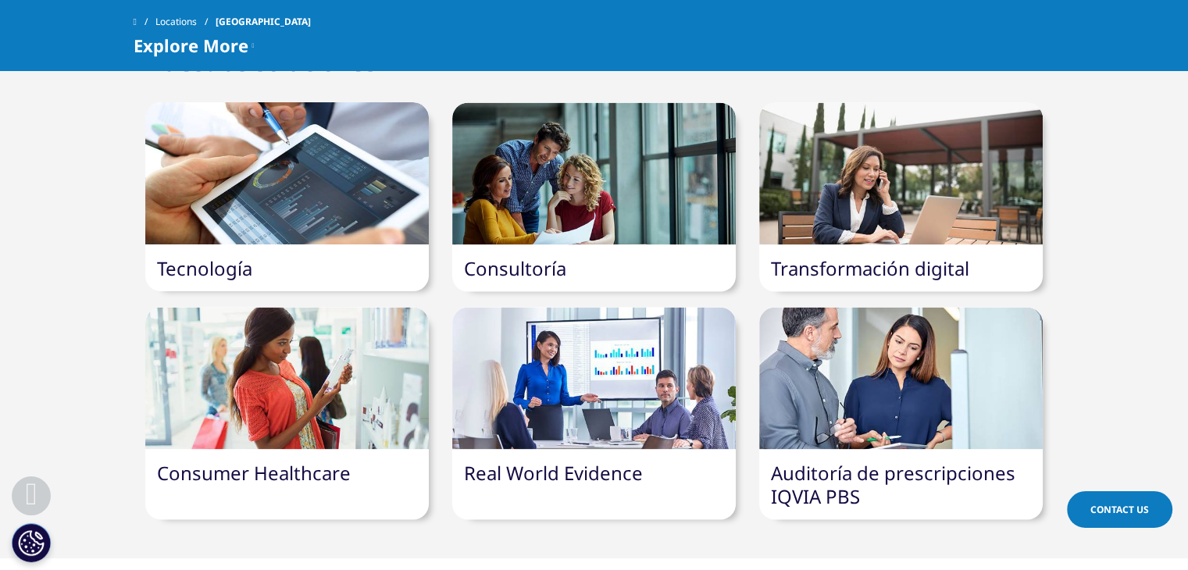
click at [555, 459] on link "Real World Evidence" at bounding box center [553, 472] width 179 height 26
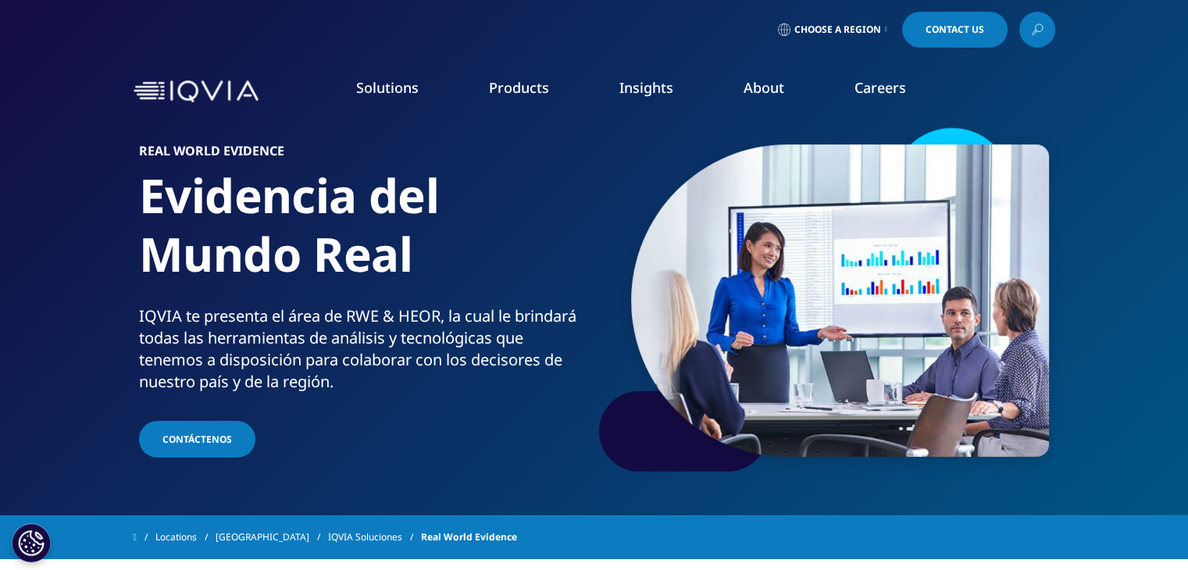
click at [222, 447] on link "Contáctenos" at bounding box center [197, 439] width 116 height 37
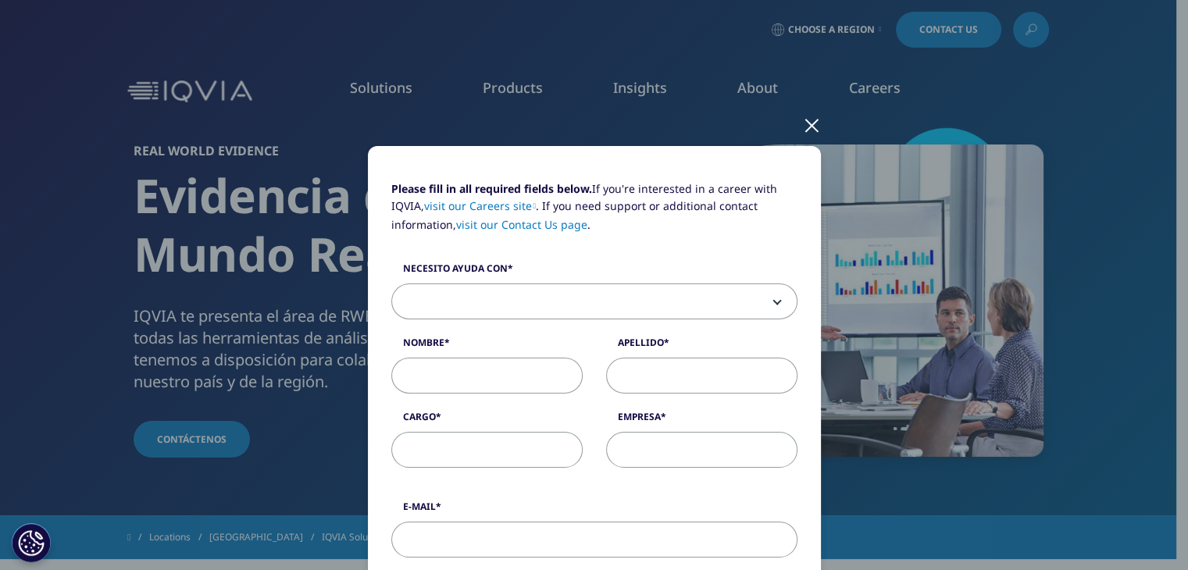
click at [805, 125] on div at bounding box center [812, 124] width 18 height 43
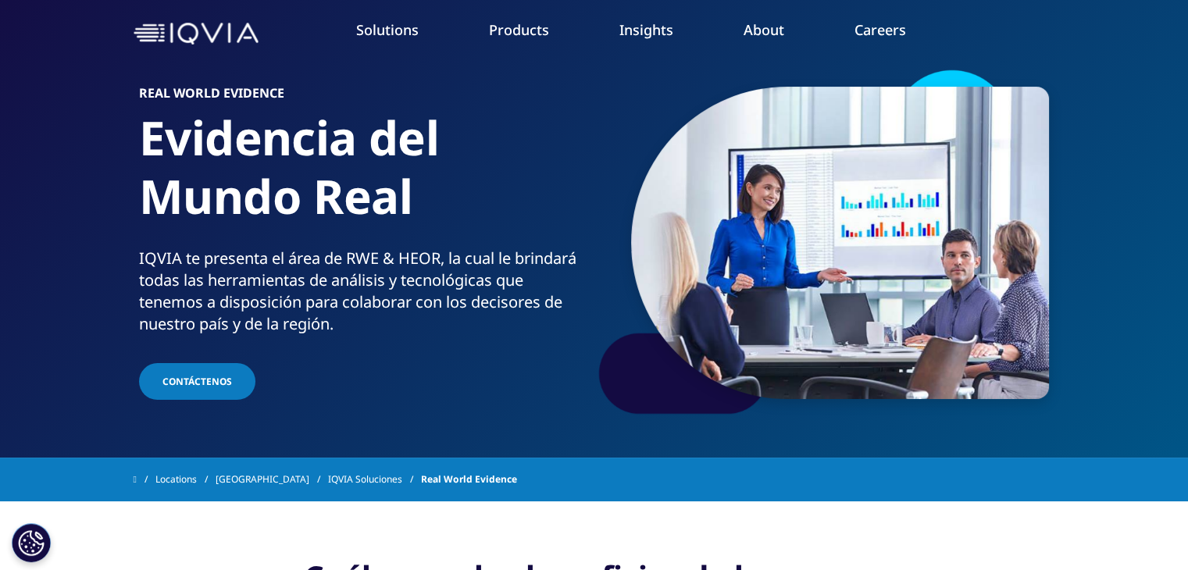
scroll to position [52, 0]
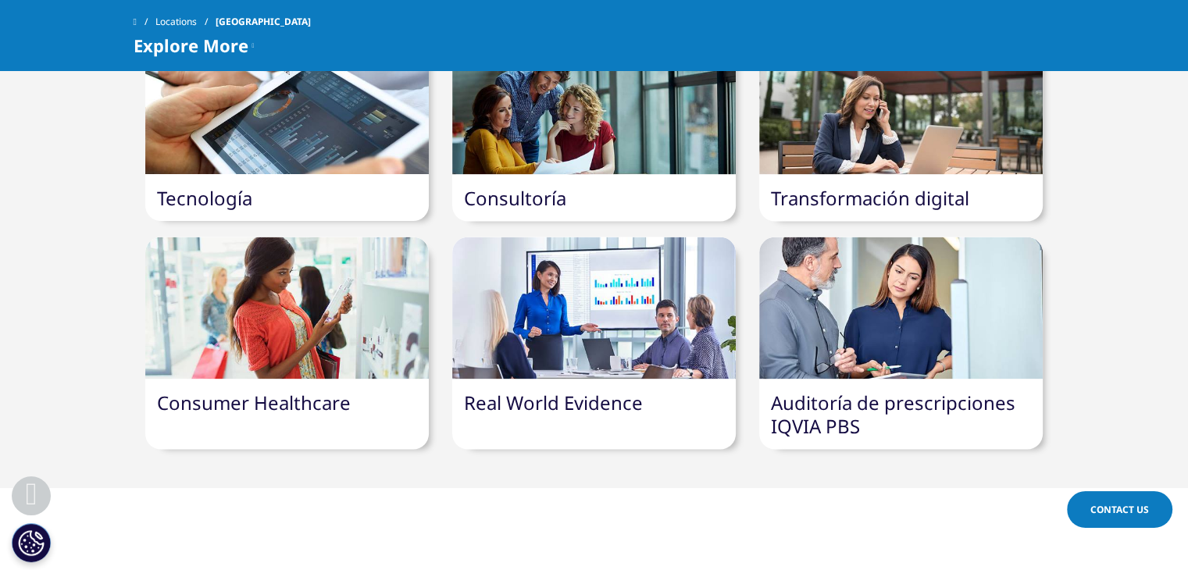
scroll to position [2822, 0]
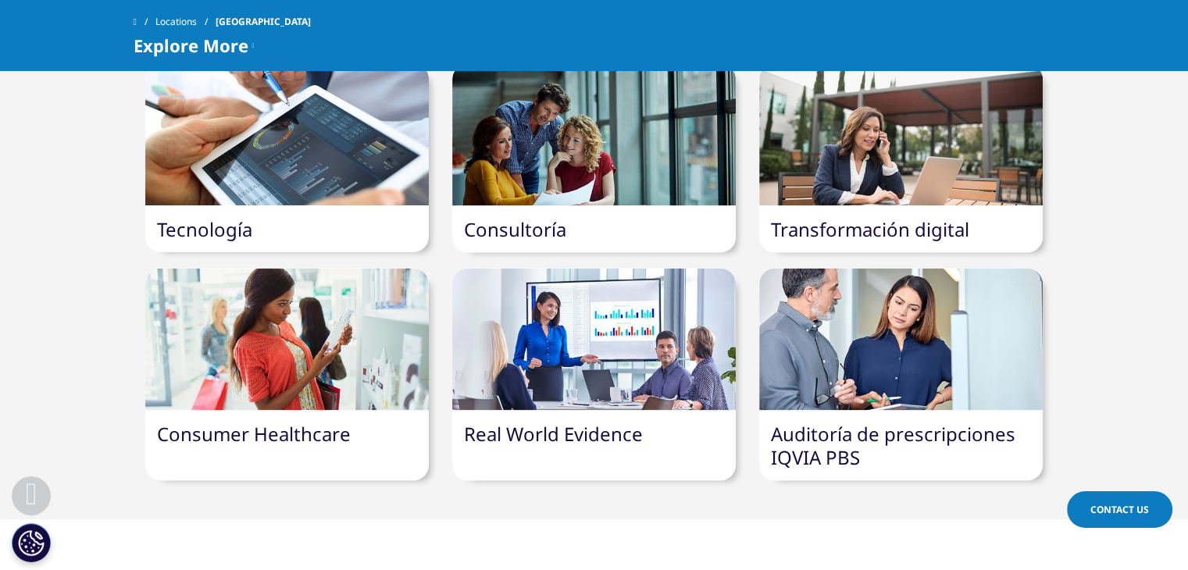
click at [843, 317] on div at bounding box center [900, 339] width 283 height 142
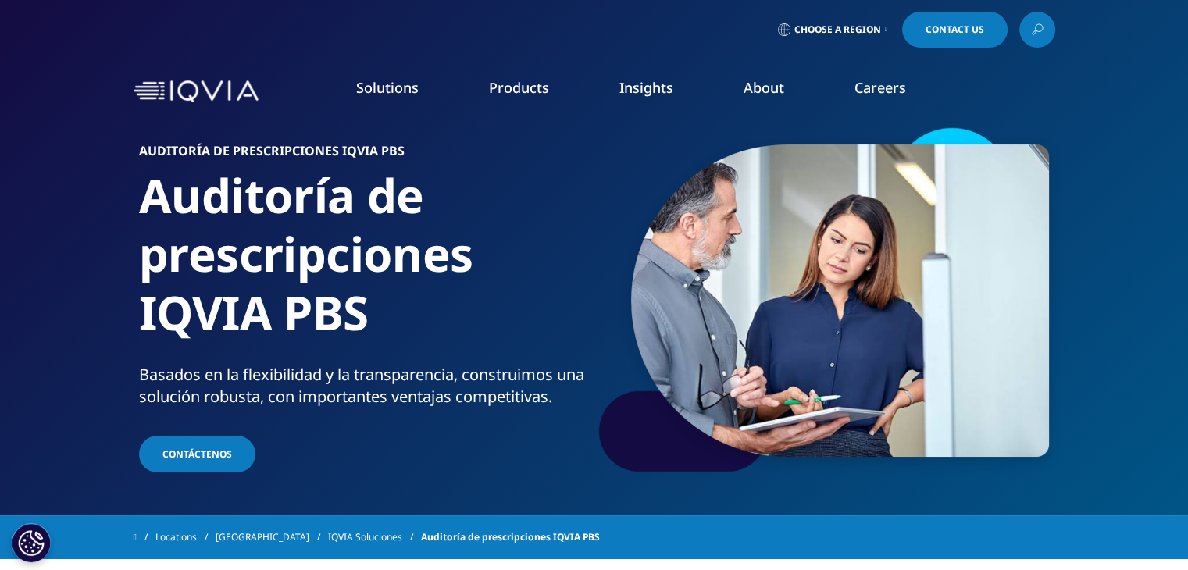
click at [200, 461] on span "CONTÁCTENOS" at bounding box center [196, 453] width 69 height 13
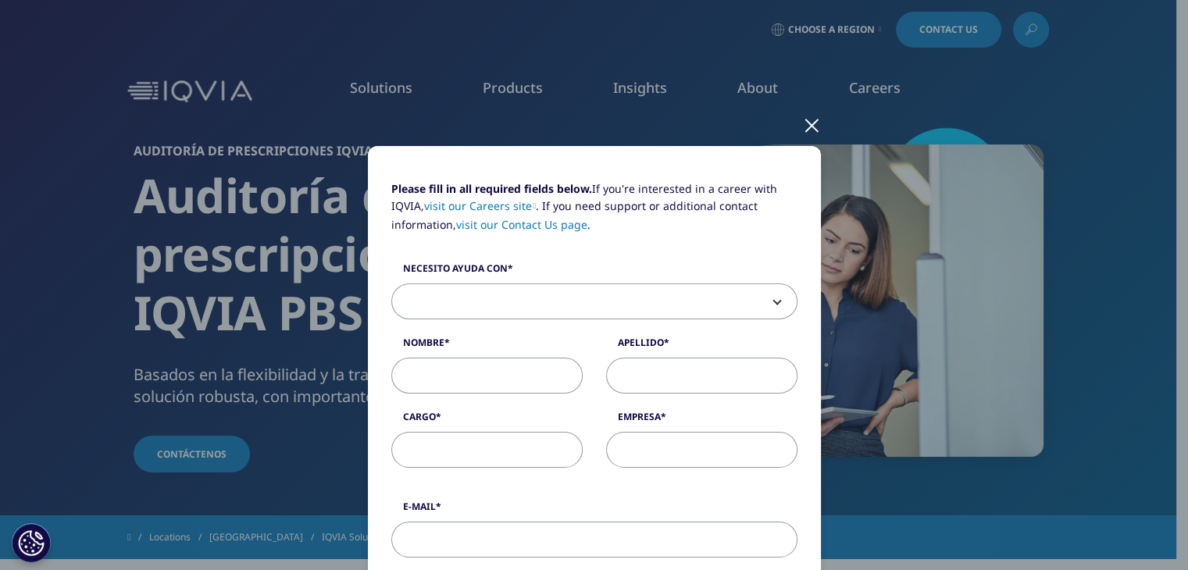
click at [803, 124] on div at bounding box center [812, 124] width 18 height 43
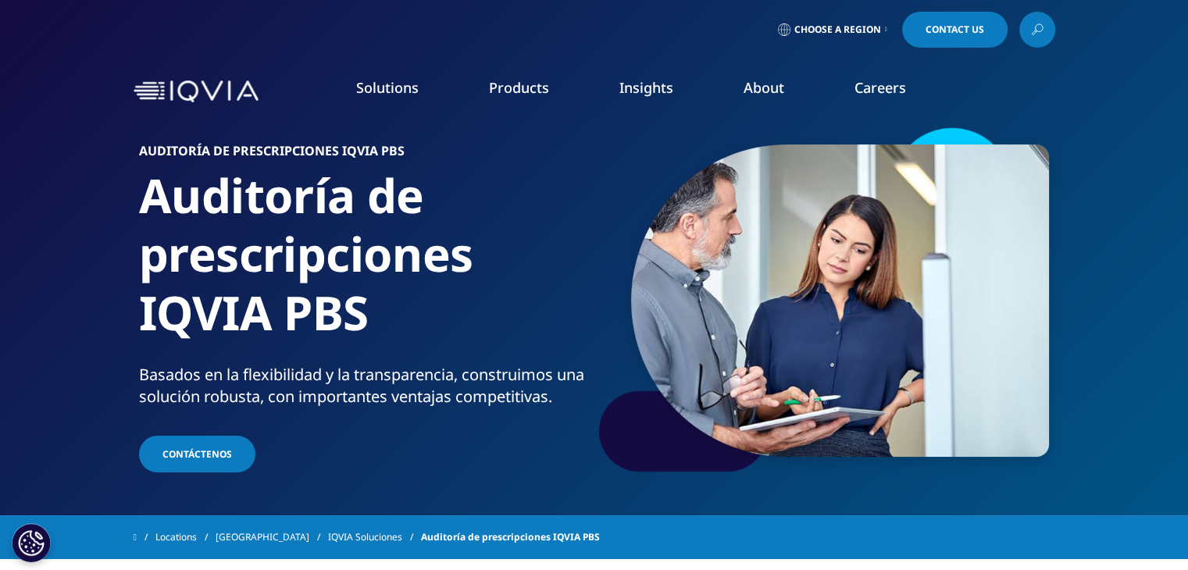
click at [643, 254] on link "Information Partner Services" at bounding box center [745, 256] width 280 height 17
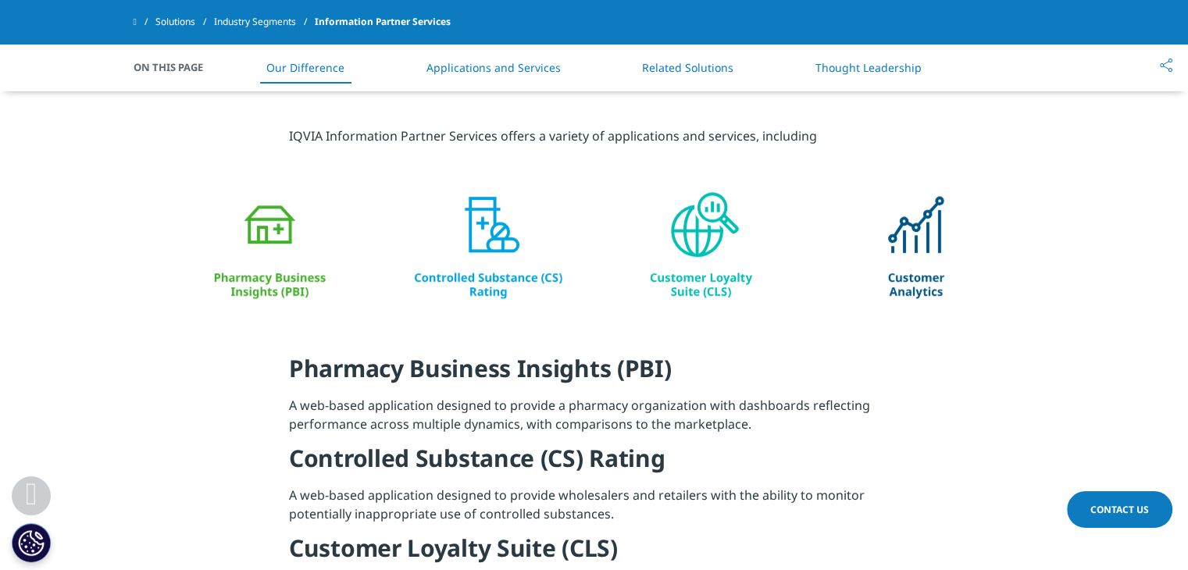
scroll to position [890, 0]
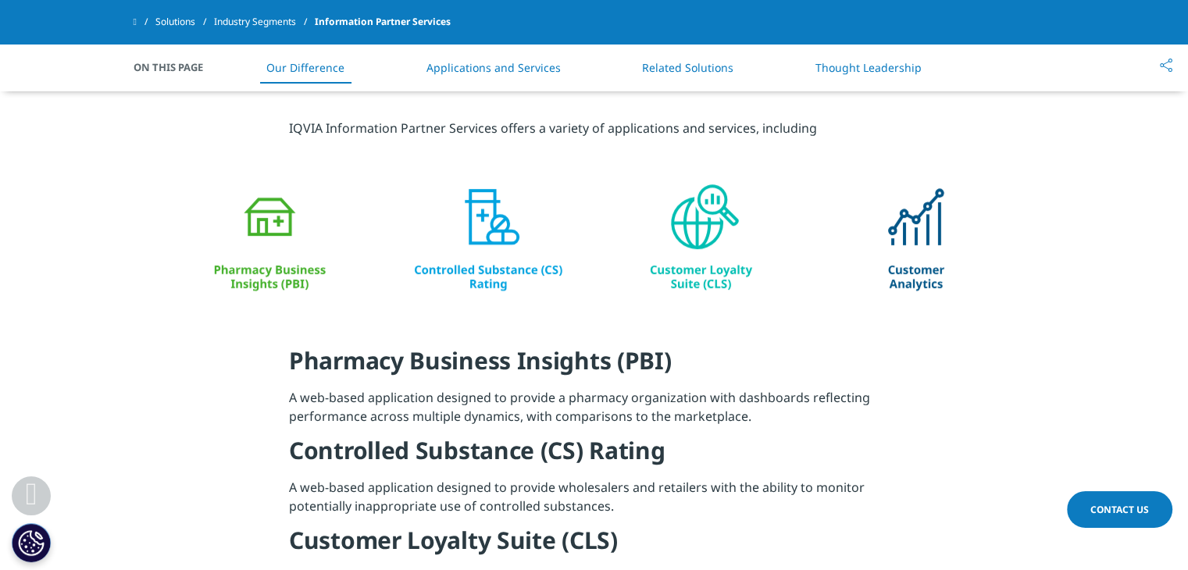
click at [491, 270] on img at bounding box center [594, 239] width 874 height 126
click at [483, 234] on img at bounding box center [594, 239] width 874 height 126
click at [431, 490] on p "A web-based application designed to provide wholesalers and retailers with the …" at bounding box center [594, 501] width 610 height 47
click at [462, 365] on h4 "Pharmacy Business Insights (PBI)" at bounding box center [594, 366] width 610 height 43
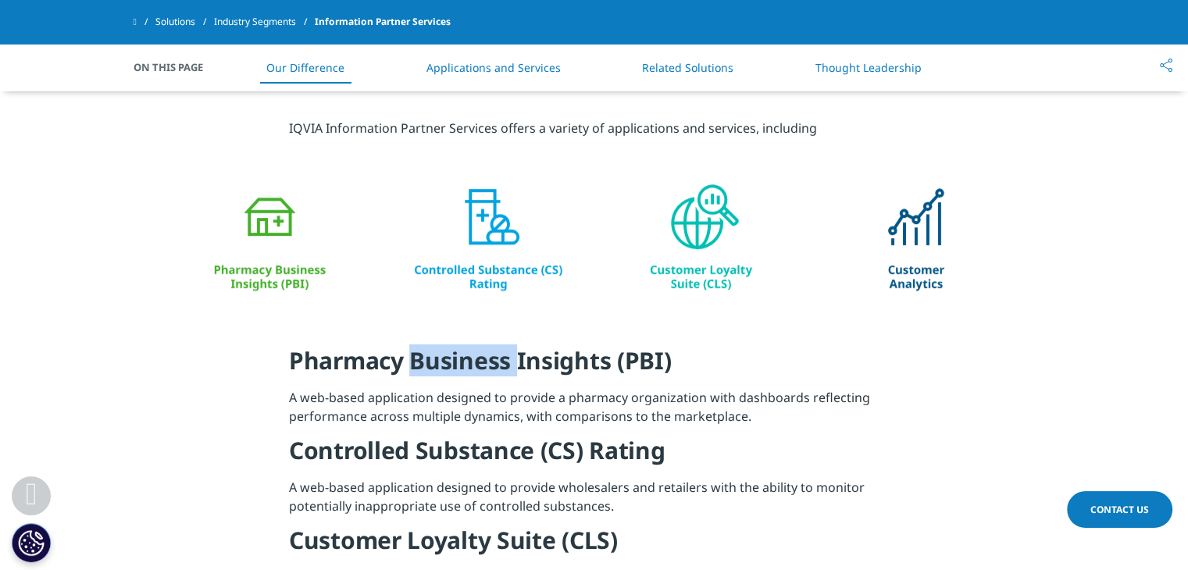
click at [462, 365] on h4 "Pharmacy Business Insights (PBI)" at bounding box center [594, 366] width 610 height 43
click at [484, 217] on img at bounding box center [594, 239] width 874 height 126
click at [484, 272] on img at bounding box center [594, 239] width 874 height 126
click at [262, 226] on img at bounding box center [594, 239] width 874 height 126
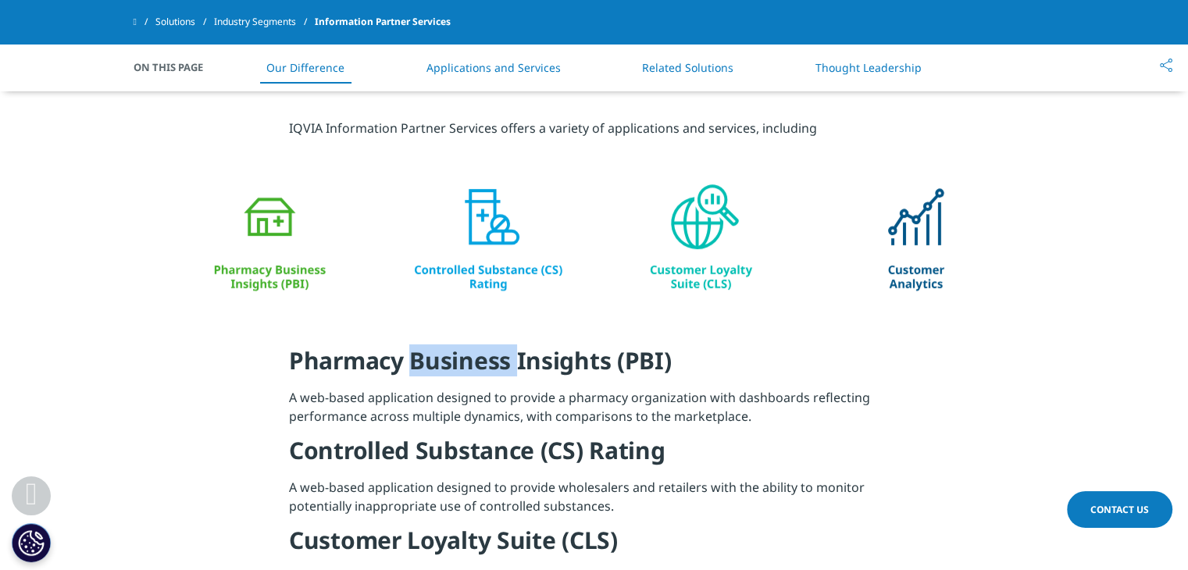
click at [262, 226] on img at bounding box center [594, 239] width 874 height 126
click at [263, 270] on img at bounding box center [594, 239] width 874 height 126
click at [724, 272] on img at bounding box center [594, 239] width 874 height 126
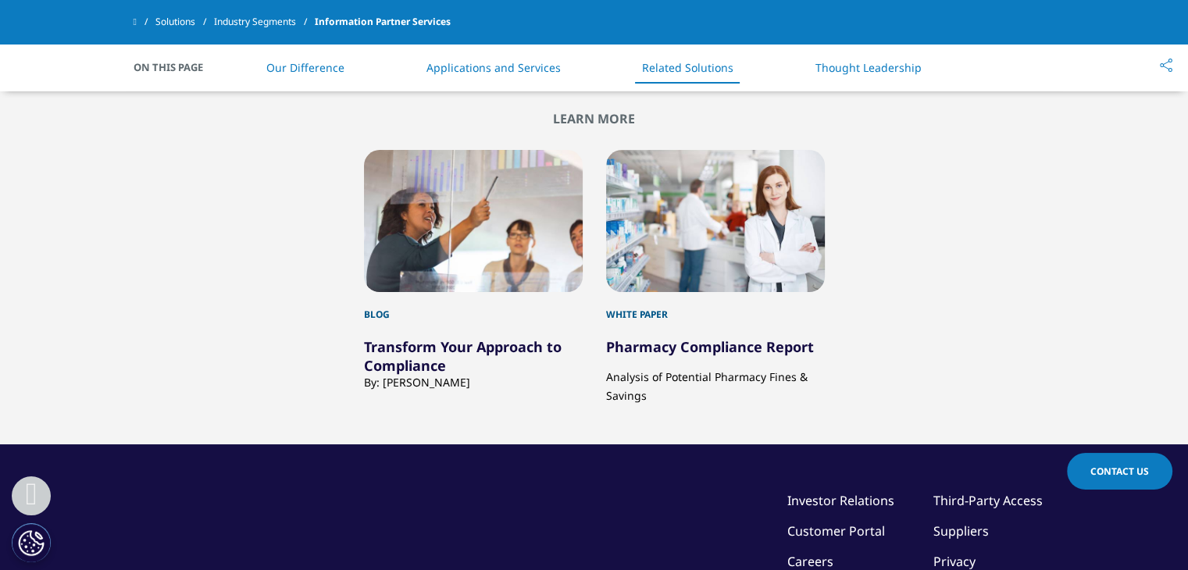
scroll to position [1590, 0]
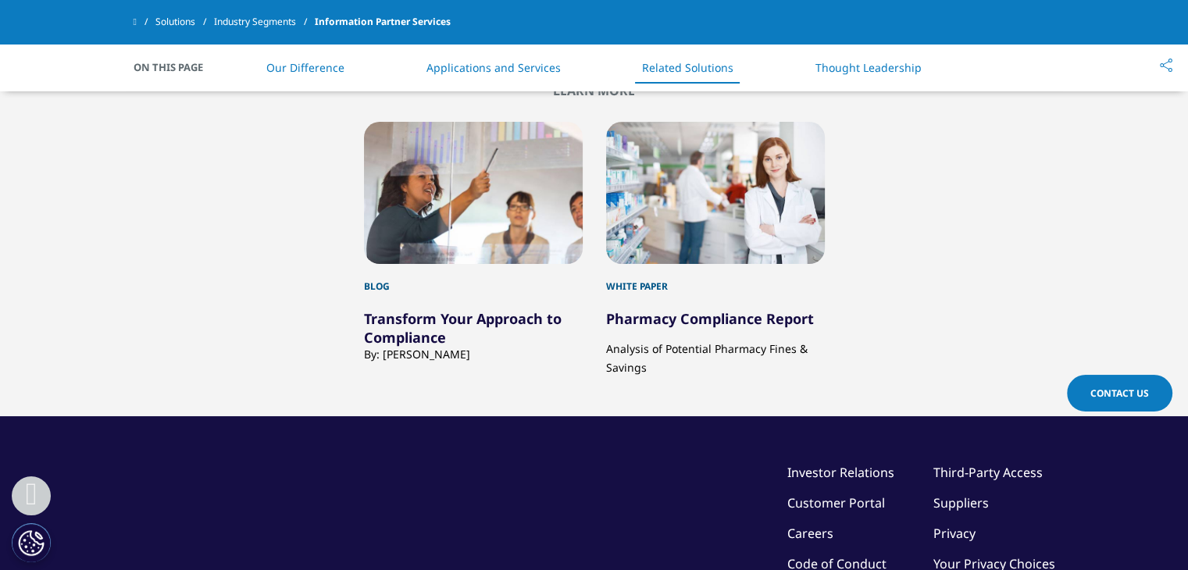
click at [710, 294] on h5 "Pharmacy Compliance Report" at bounding box center [715, 311] width 219 height 34
click at [709, 319] on link "Pharmacy Compliance Report" at bounding box center [710, 318] width 208 height 19
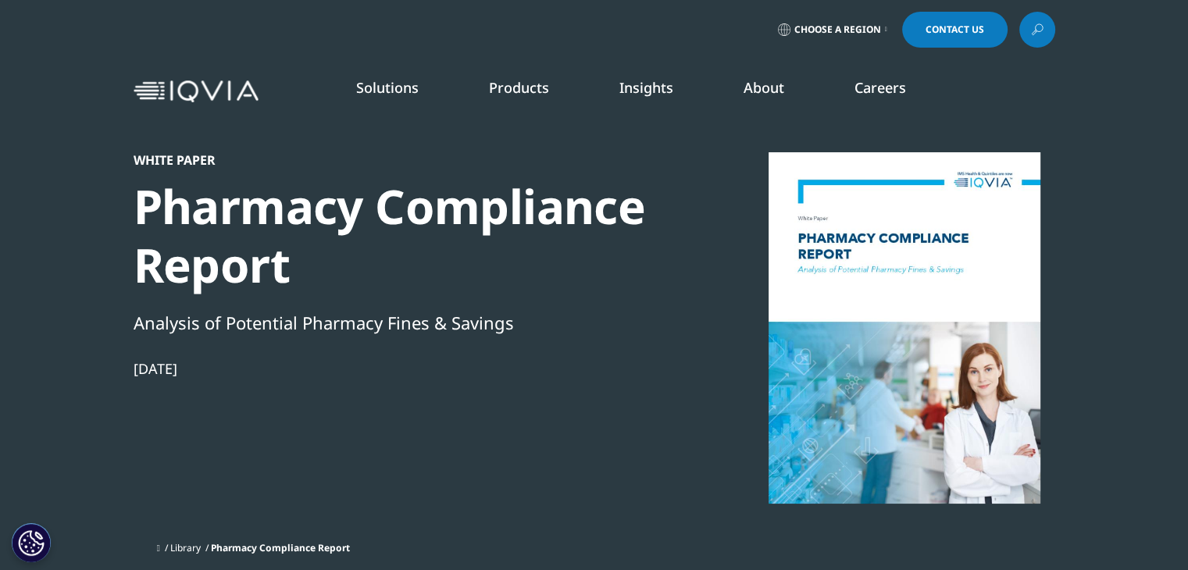
scroll to position [1211, 921]
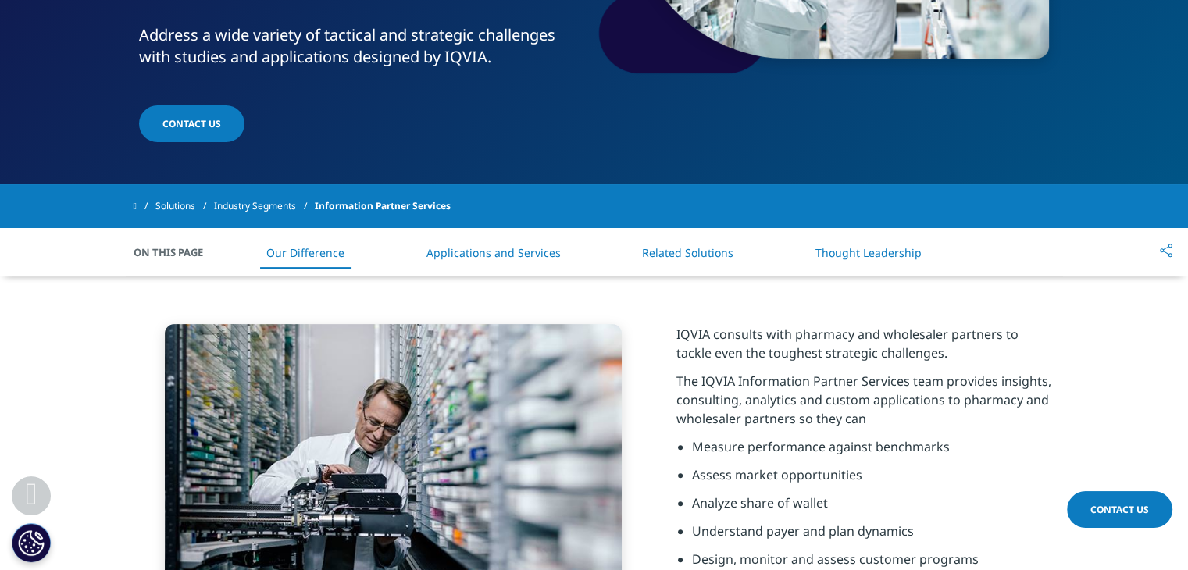
scroll to position [439, 0]
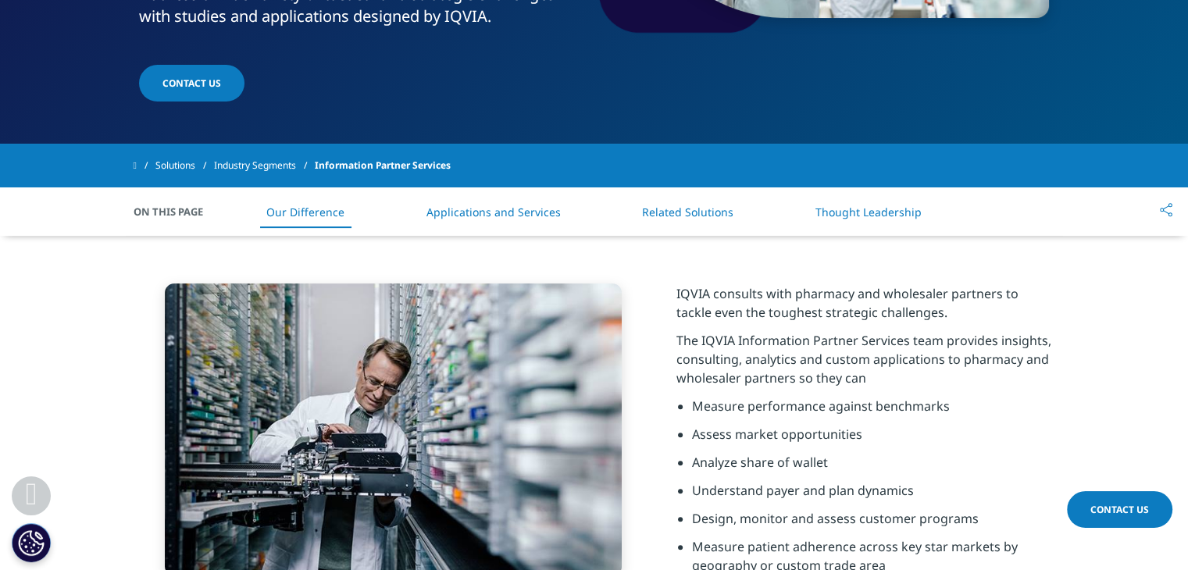
click at [547, 212] on link "Applications and Services" at bounding box center [493, 212] width 134 height 15
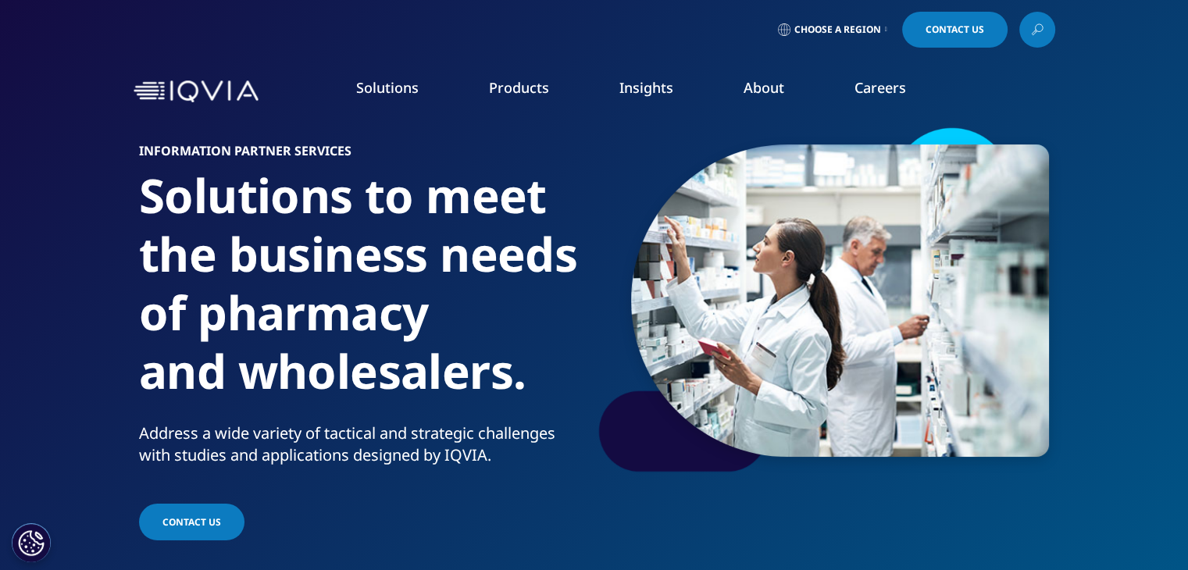
click at [981, 316] on h5 "WHITE PAPER" at bounding box center [1047, 305] width 169 height 55
click at [331, 283] on link "SEE LATEST REPORTS" at bounding box center [395, 284] width 232 height 13
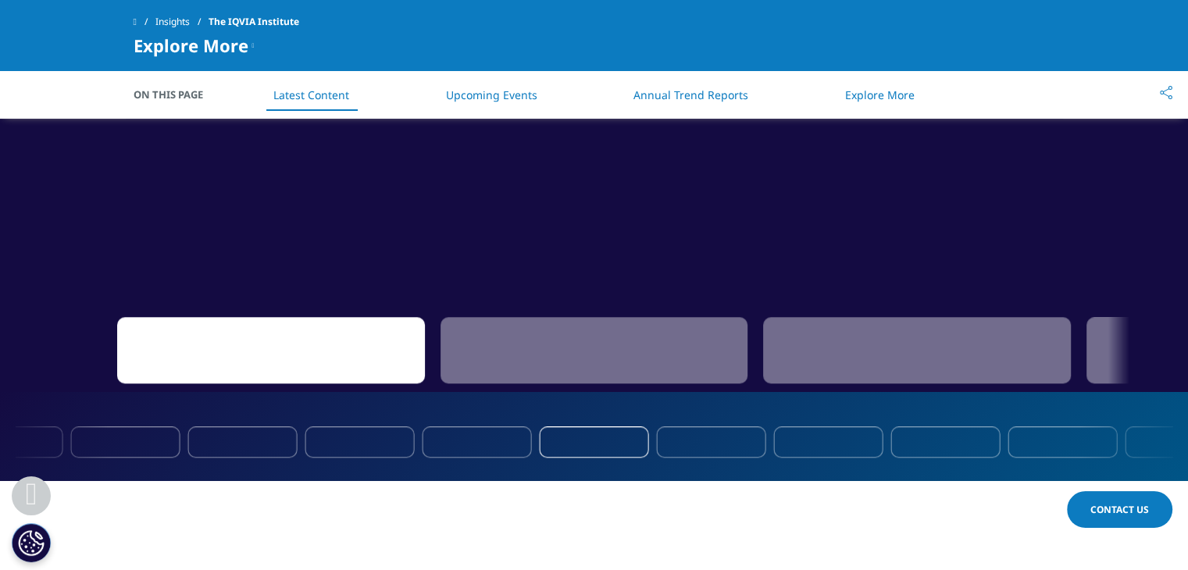
scroll to position [1428, 0]
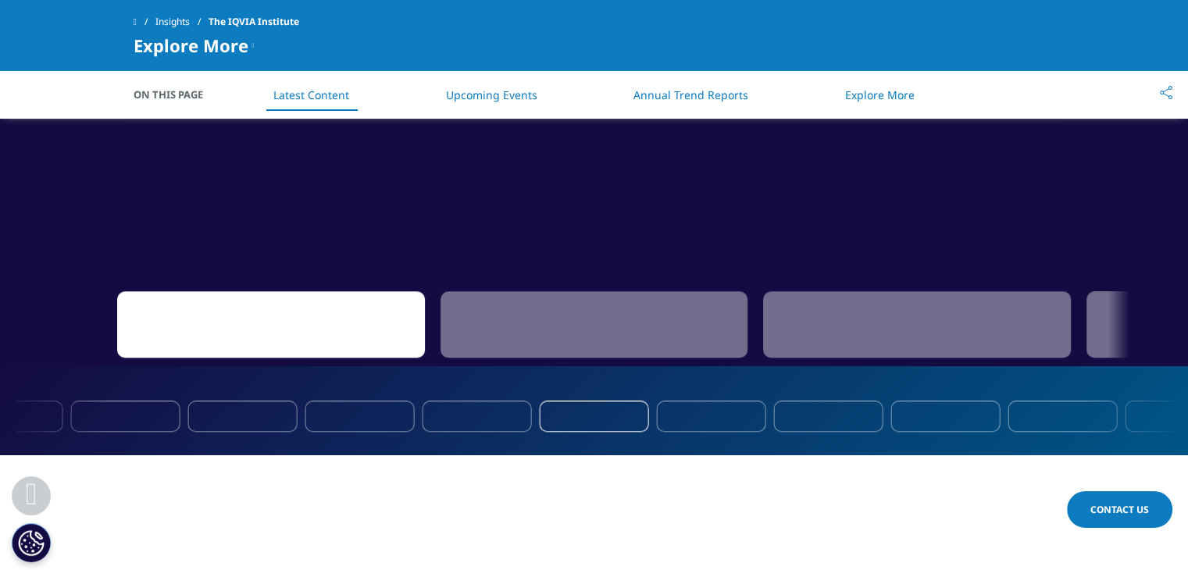
click at [731, 180] on div "1 / 6" at bounding box center [594, 53] width 1188 height 625
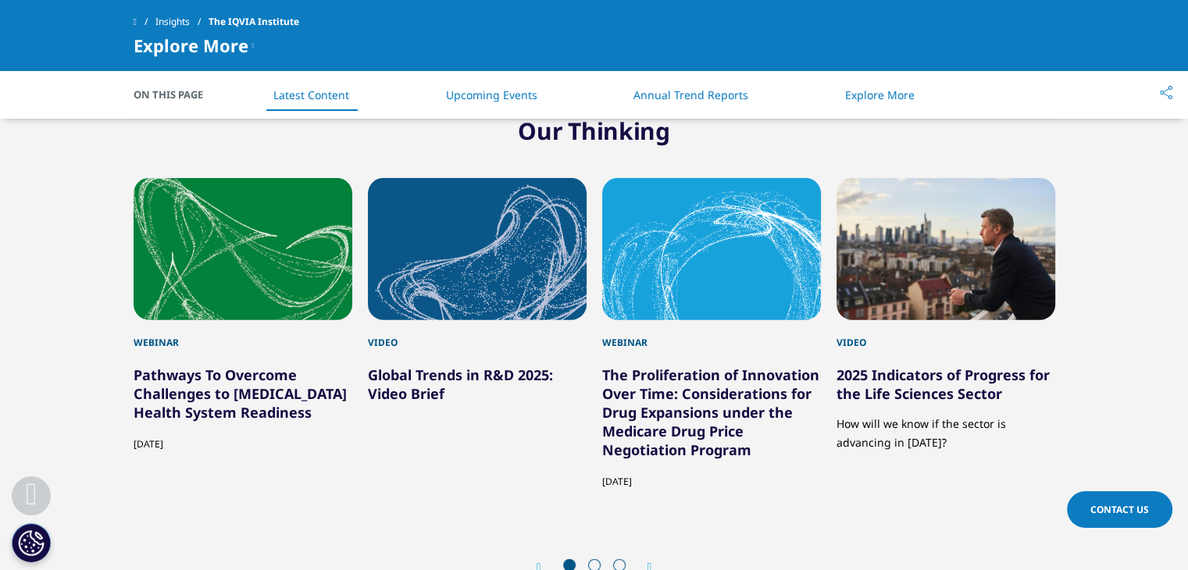
scroll to position [4616, 0]
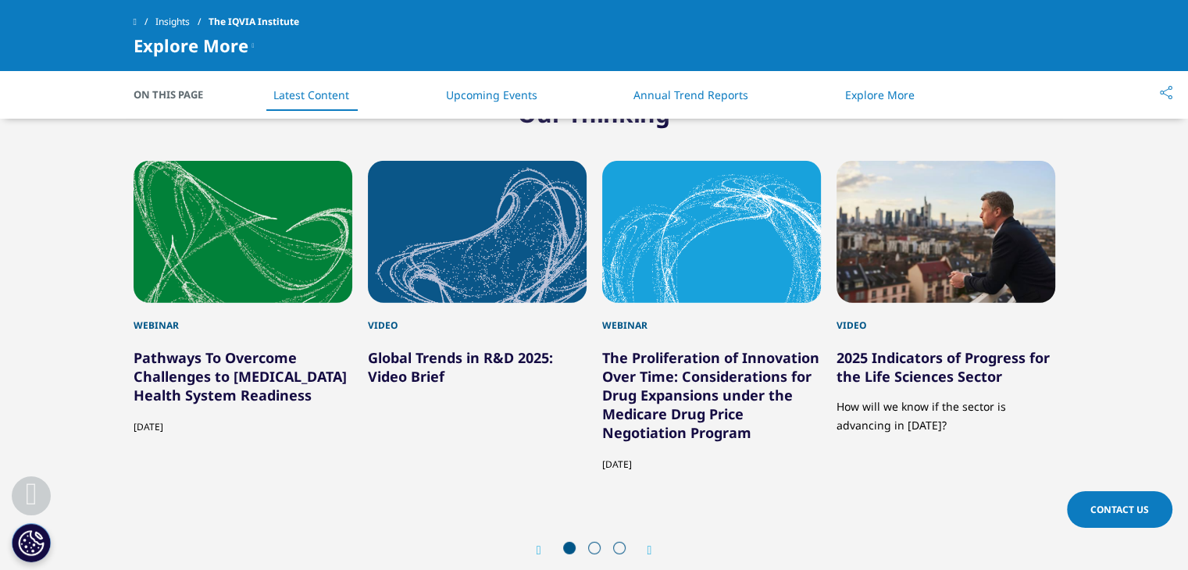
click at [647, 544] on icon "Next slide" at bounding box center [649, 550] width 5 height 12
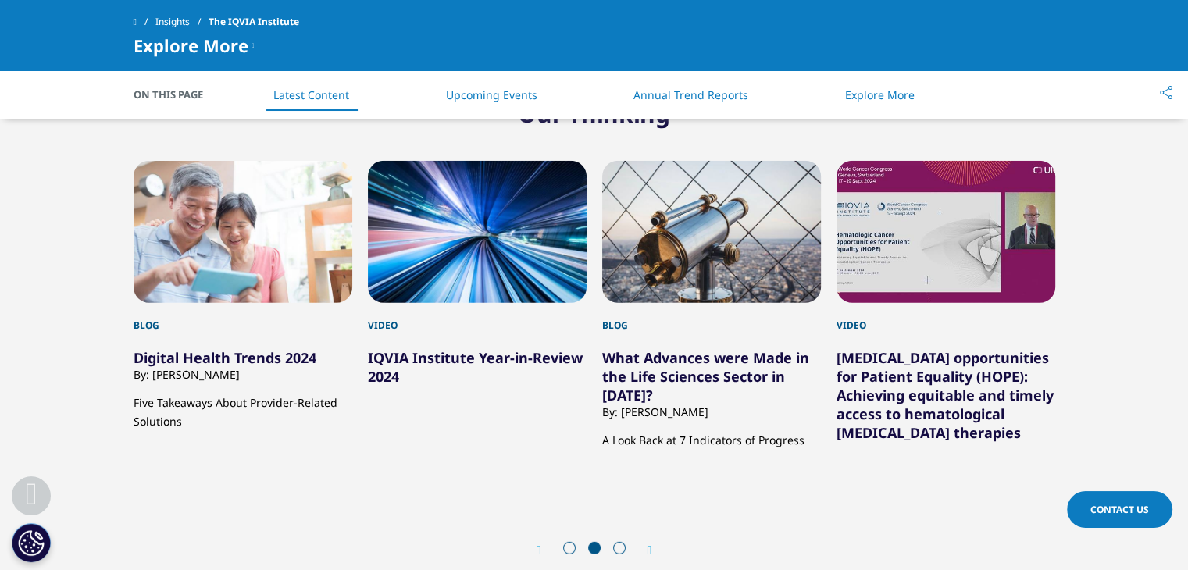
click at [658, 458] on div "Webinar Pathways To Overcome Challenges to CAR T-Cell Therapy Health System Rea…" at bounding box center [594, 351] width 921 height 443
click at [646, 543] on div "Next" at bounding box center [642, 550] width 20 height 15
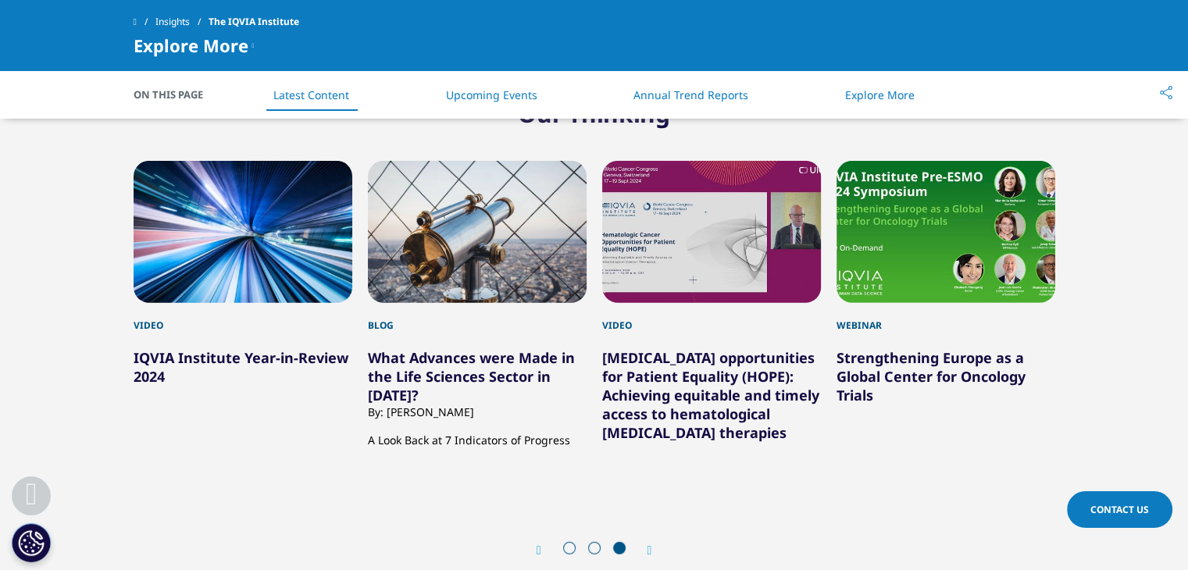
click at [646, 543] on div "Next" at bounding box center [642, 550] width 20 height 15
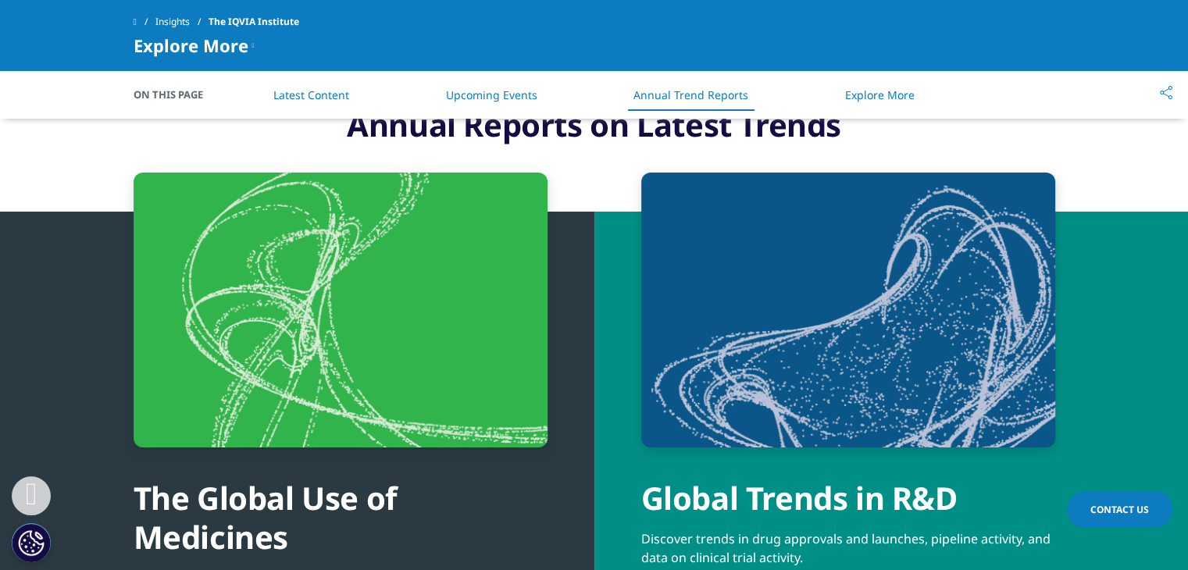
scroll to position [5591, 0]
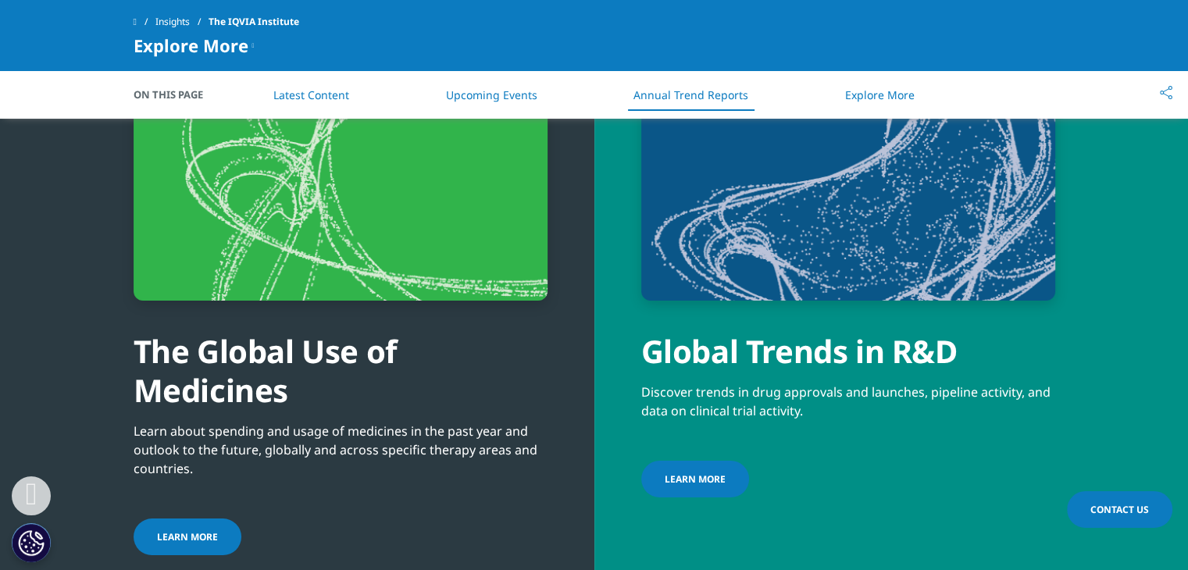
click at [245, 536] on span at bounding box center [249, 537] width 8 height 2
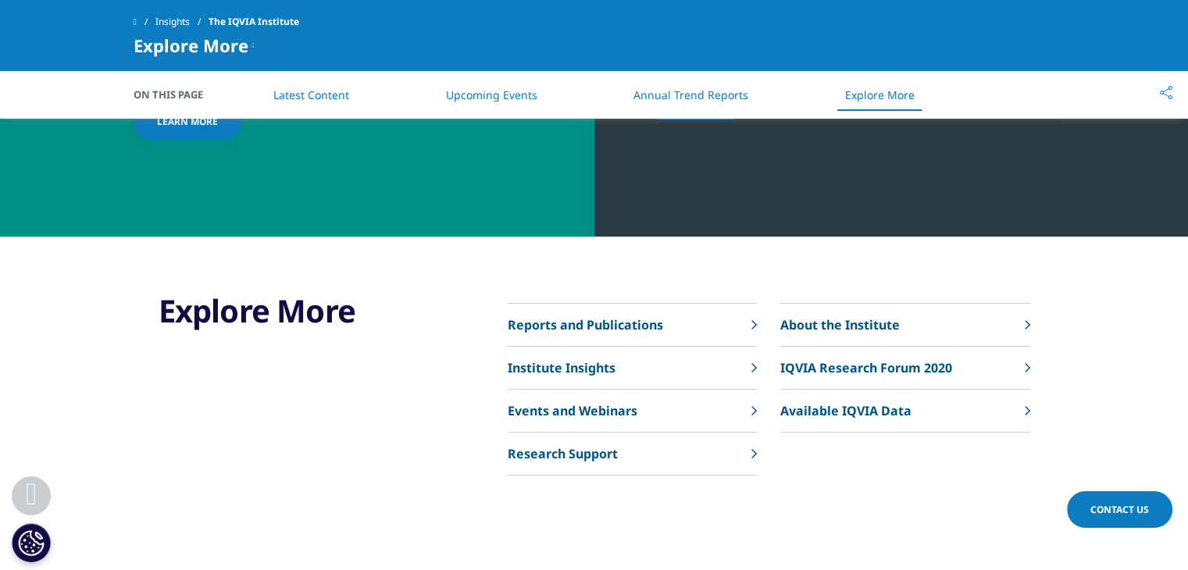
scroll to position [6532, 0]
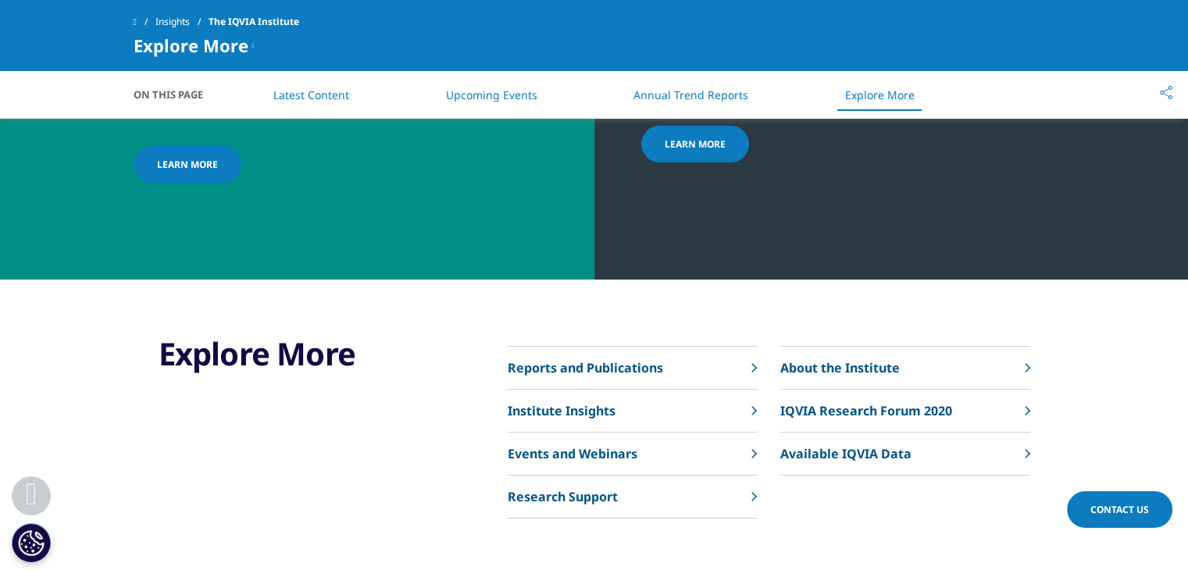
click at [753, 363] on icon at bounding box center [753, 367] width 5 height 9
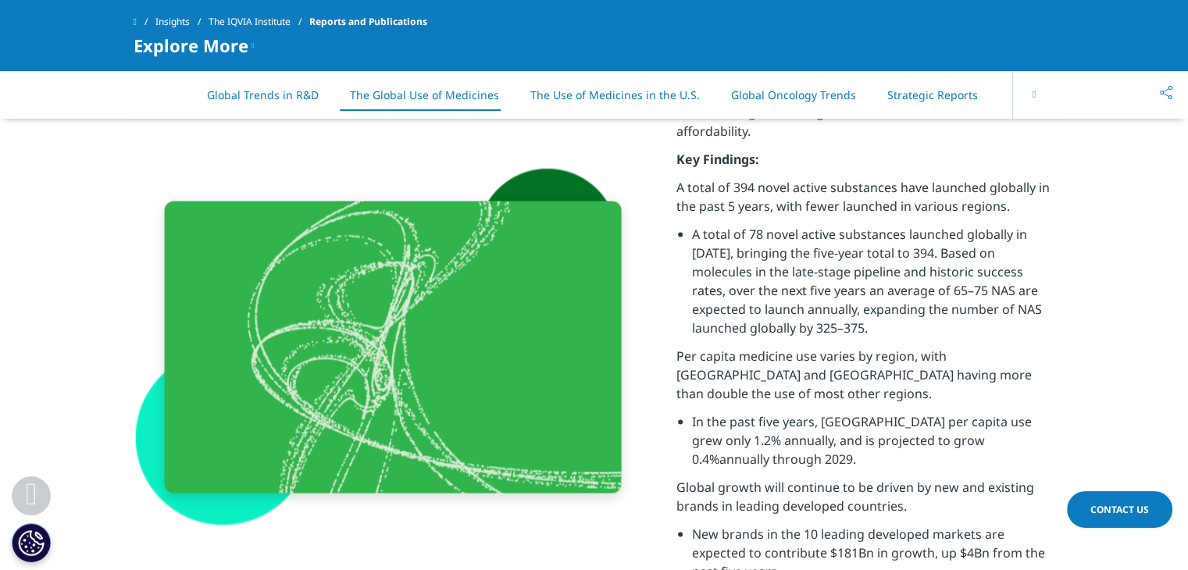
scroll to position [2950, 0]
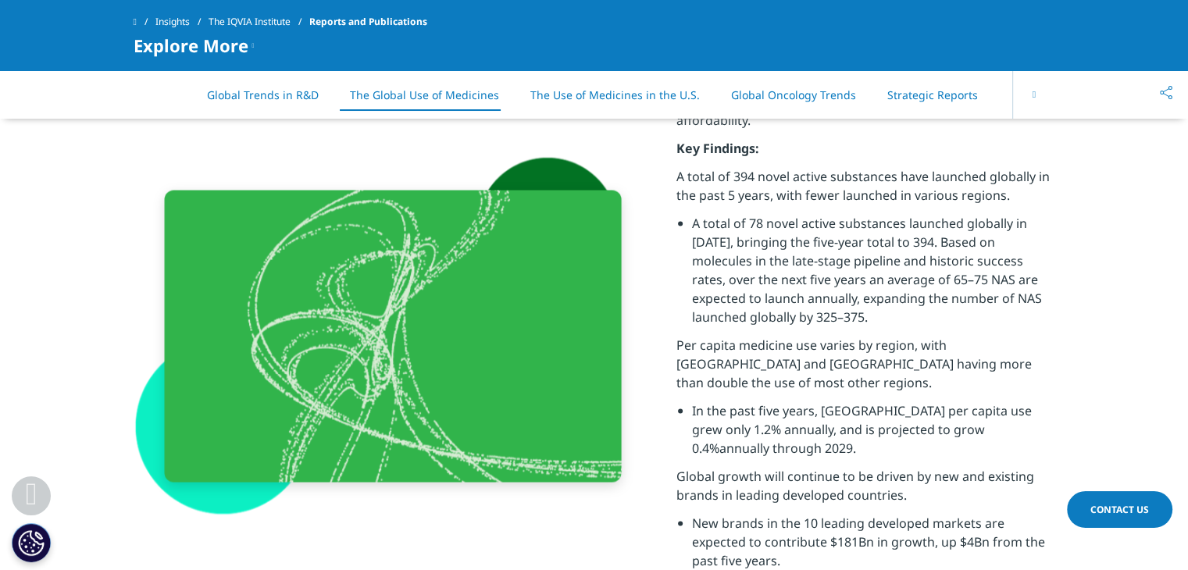
click at [790, 525] on li "New brands in the 10 leading developed markets are expected to contribute $181B…" at bounding box center [873, 546] width 363 height 66
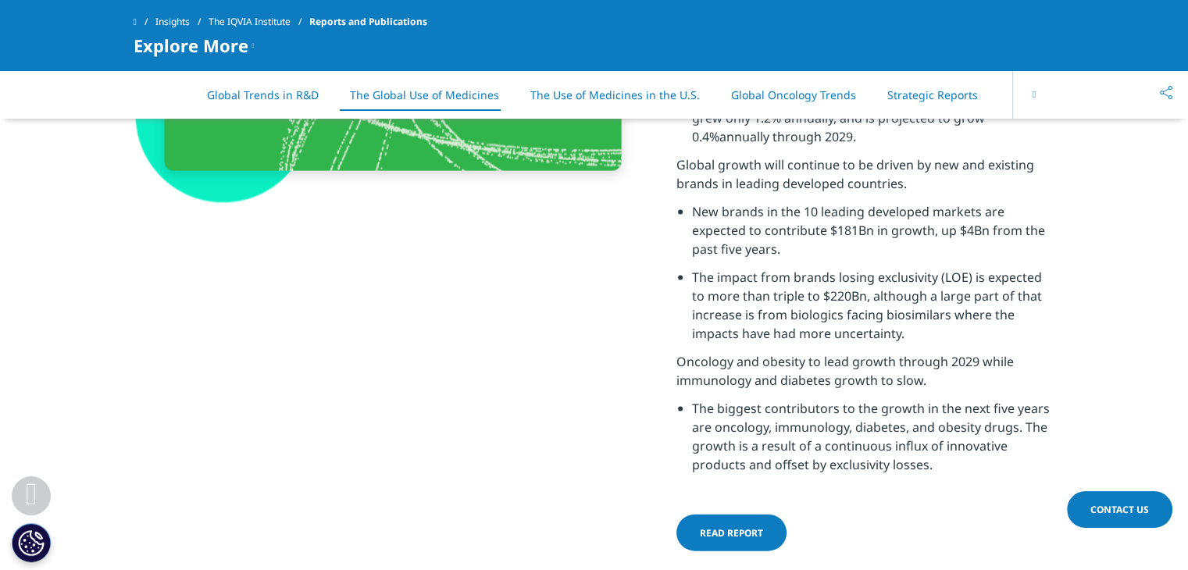
scroll to position [3262, 0]
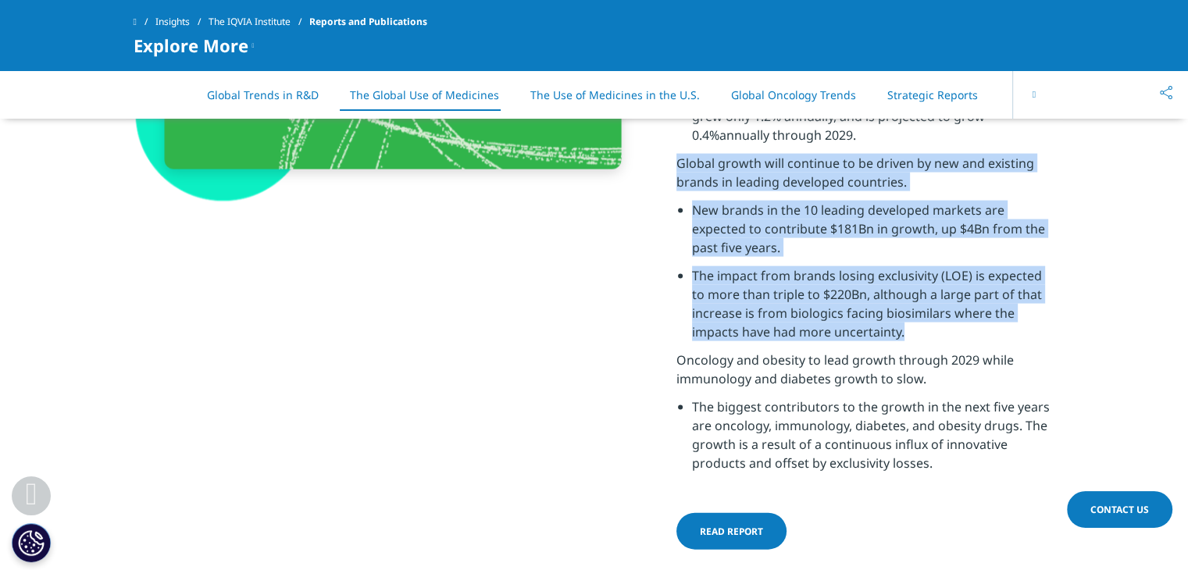
drag, startPoint x: 679, startPoint y: 166, endPoint x: 931, endPoint y: 329, distance: 300.4
click at [931, 329] on div "Global medicine usage and spending are at the forefront of health policy and tr…" at bounding box center [865, 45] width 379 height 871
copy div "Global growth will continue to be driven by new and existing brands in leading …"
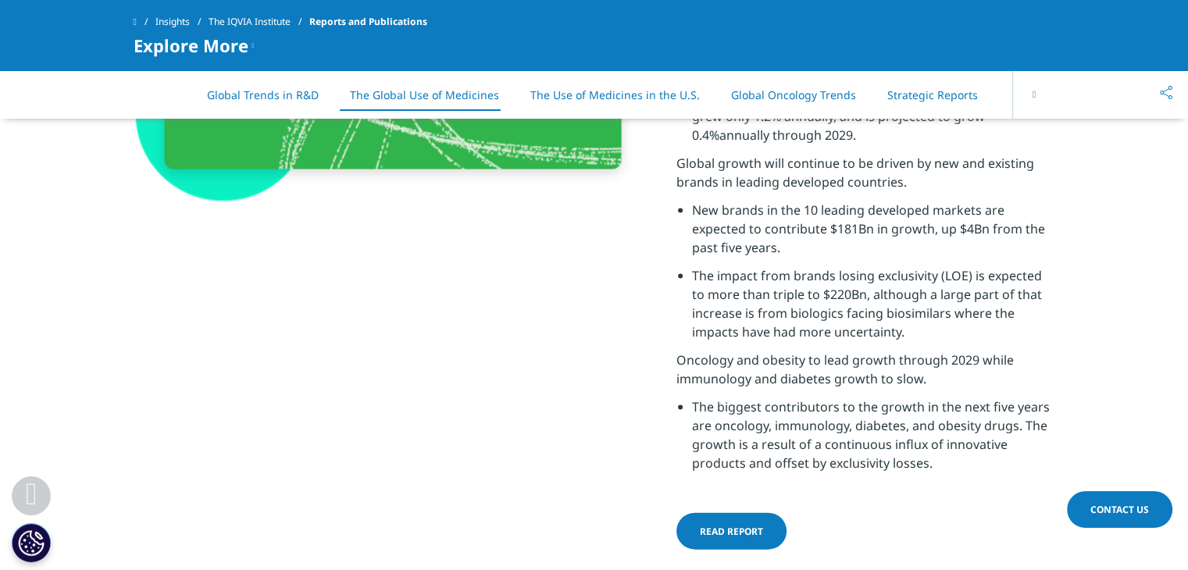
click at [768, 390] on p "Oncology and obesity to lead growth through 2029 while immunology and diabetes …" at bounding box center [865, 374] width 379 height 47
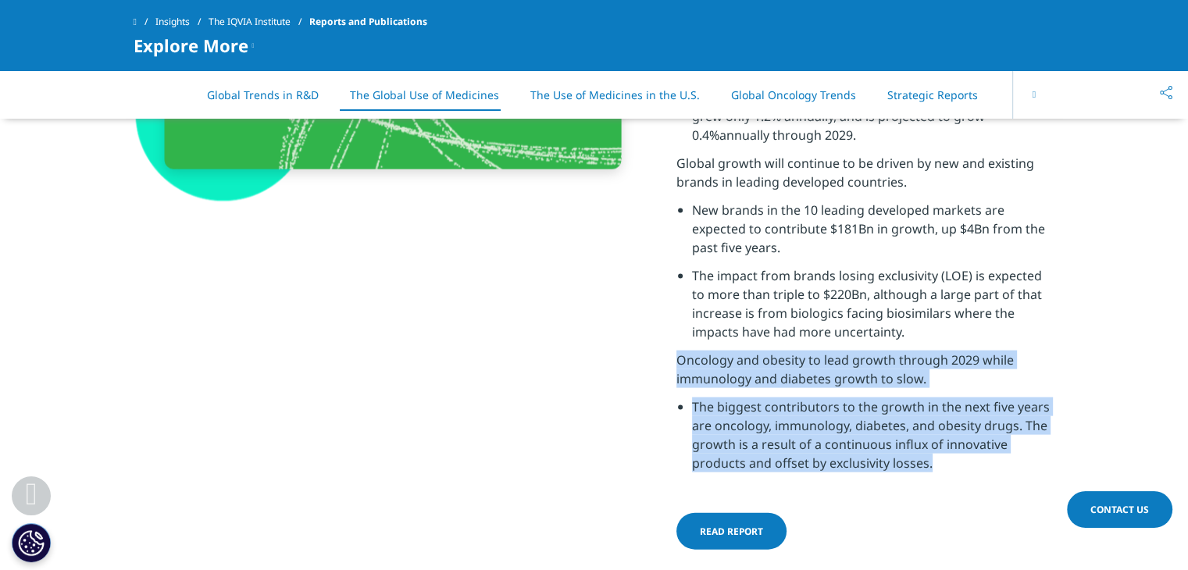
drag, startPoint x: 671, startPoint y: 357, endPoint x: 935, endPoint y: 470, distance: 286.4
click at [935, 470] on div "The Global Use of Medicines Outlook through 2029 Global medicine usage and spen…" at bounding box center [594, 23] width 921 height 1138
copy div "Oncology and obesity to lead growth through 2029 while immunology and [MEDICAL_…"
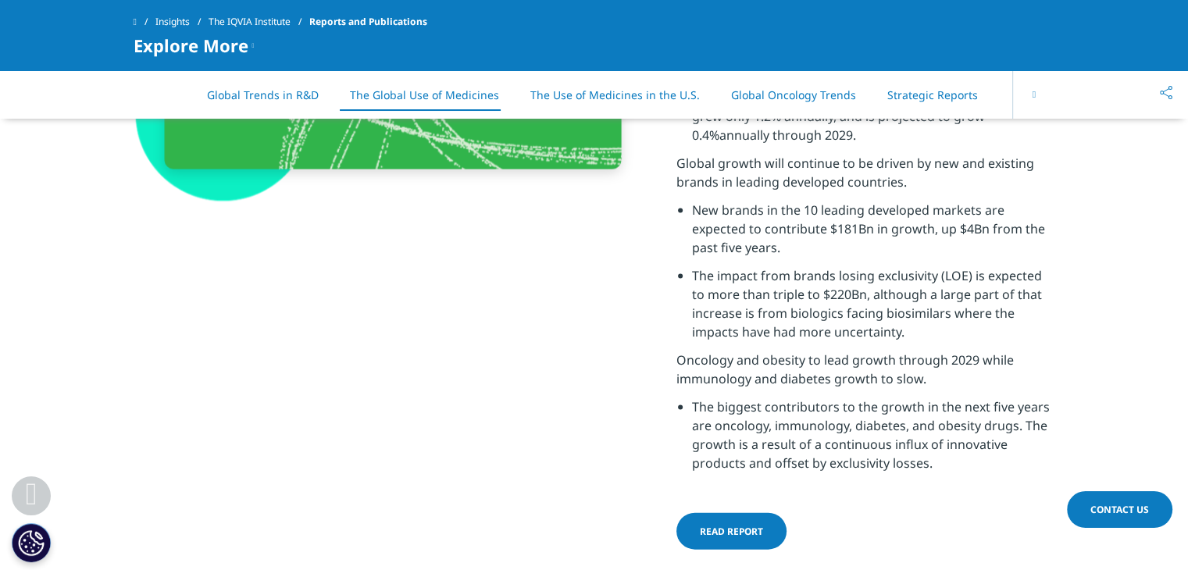
click at [546, 265] on div "The Global Use of Medicines Outlook through 2029 Global medicine usage and spen…" at bounding box center [594, 23] width 921 height 1138
